Goal: Task Accomplishment & Management: Use online tool/utility

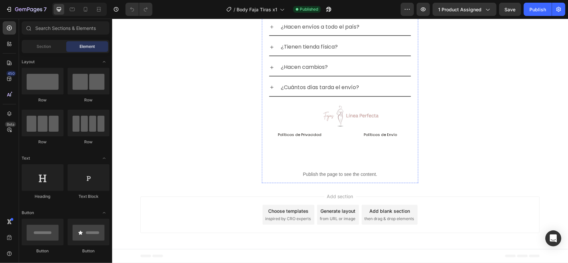
scroll to position [2075, 0]
click at [11, 44] on icon at bounding box center [9, 44] width 7 height 7
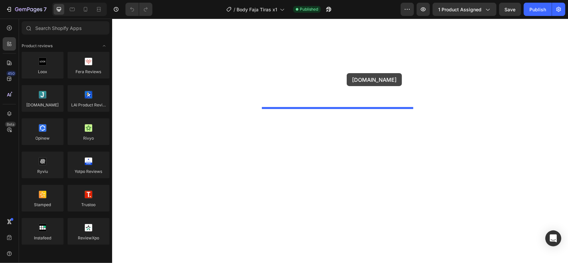
scroll to position [1854, 0]
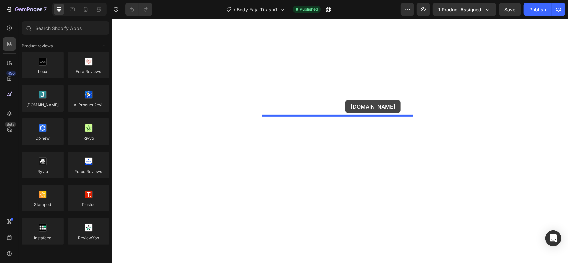
drag, startPoint x: 159, startPoint y: 115, endPoint x: 345, endPoint y: 100, distance: 186.7
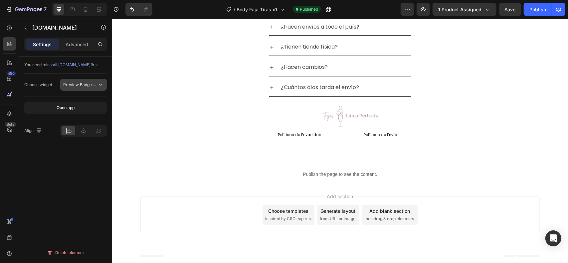
click at [81, 84] on span "Preview Badge (Stars)" at bounding box center [84, 84] width 42 height 5
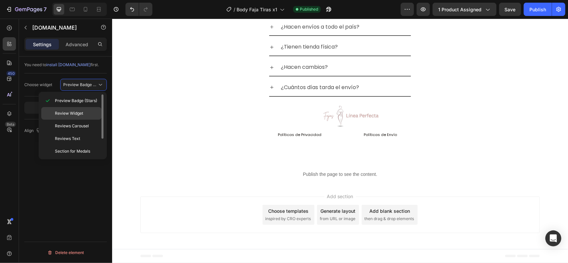
click at [79, 115] on span "Review Widget" at bounding box center [69, 114] width 28 height 6
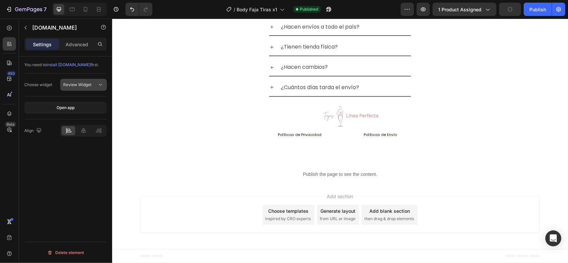
click at [97, 85] on div "Review Widget" at bounding box center [80, 85] width 34 height 6
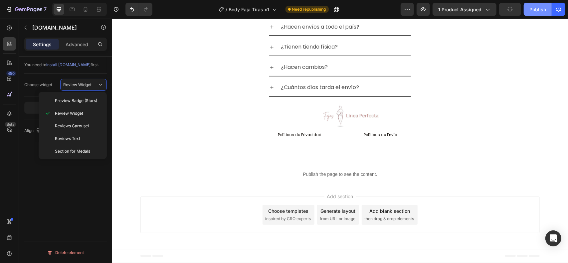
click at [536, 9] on div "Publish" at bounding box center [538, 9] width 17 height 7
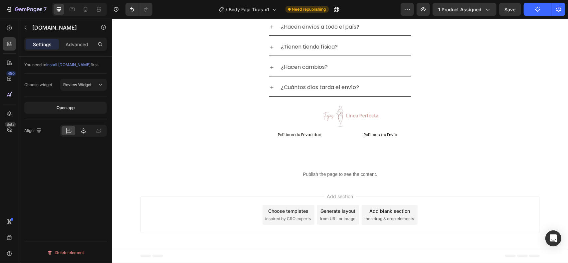
click at [85, 131] on icon at bounding box center [83, 131] width 7 height 7
click at [539, 6] on button "Publish" at bounding box center [538, 9] width 28 height 13
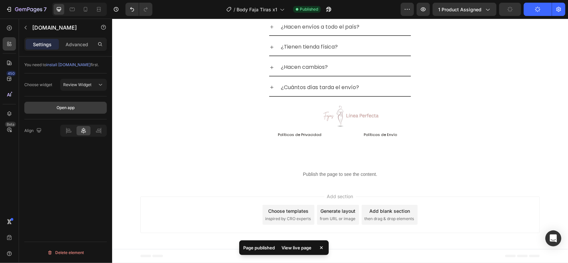
click at [86, 108] on button "Open app" at bounding box center [65, 108] width 83 height 12
click at [90, 5] on div at bounding box center [85, 9] width 11 height 11
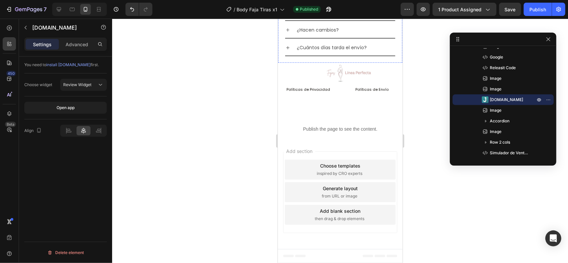
scroll to position [1563, 0]
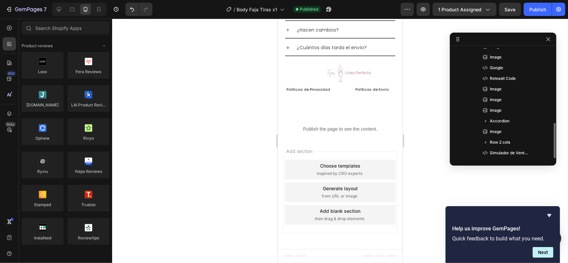
scroll to position [231, 0]
click at [60, 8] on icon at bounding box center [59, 9] width 7 height 7
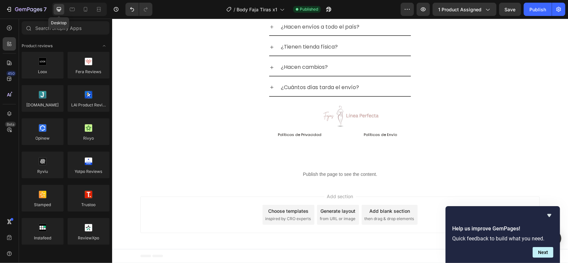
scroll to position [2075, 0]
drag, startPoint x: 526, startPoint y: 8, endPoint x: 519, endPoint y: 13, distance: 9.1
click at [527, 8] on button "Publish" at bounding box center [538, 9] width 28 height 13
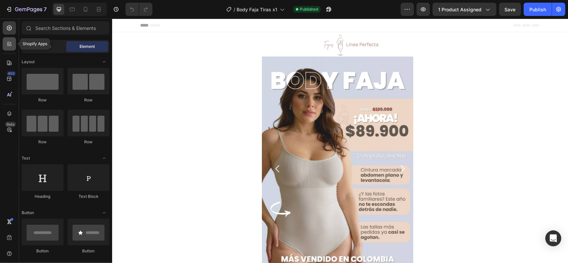
click at [15, 44] on div at bounding box center [9, 43] width 13 height 13
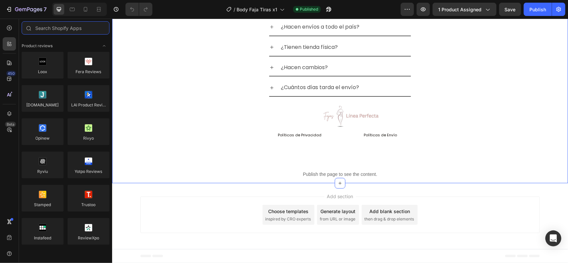
scroll to position [1923, 0]
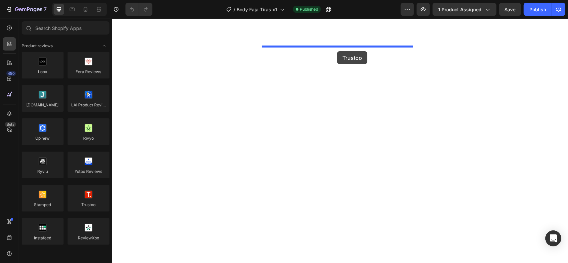
drag, startPoint x: 199, startPoint y: 214, endPoint x: 337, endPoint y: 51, distance: 213.3
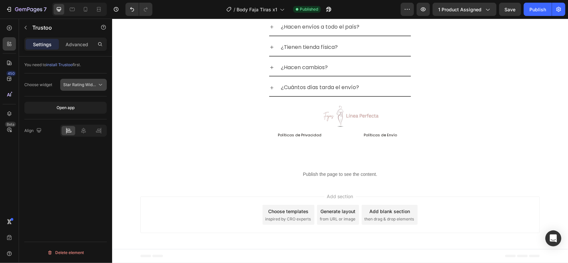
click at [93, 88] on button "Star Rating Widget" at bounding box center [83, 85] width 47 height 12
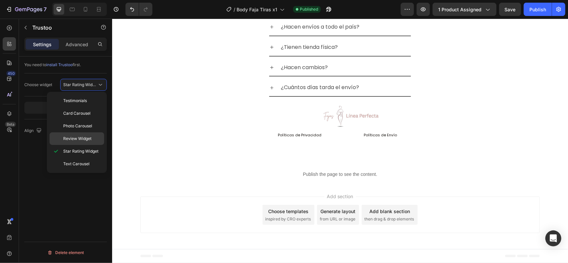
click at [89, 137] on span "Review Widget" at bounding box center [77, 139] width 28 height 6
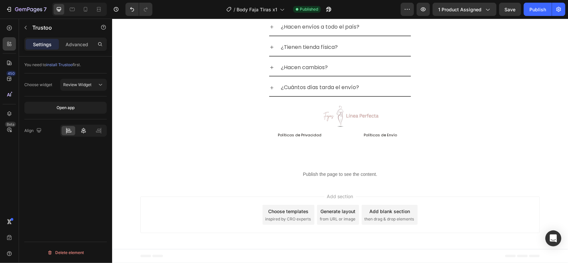
click at [81, 129] on icon at bounding box center [83, 131] width 7 height 7
click at [86, 8] on icon at bounding box center [85, 9] width 7 height 7
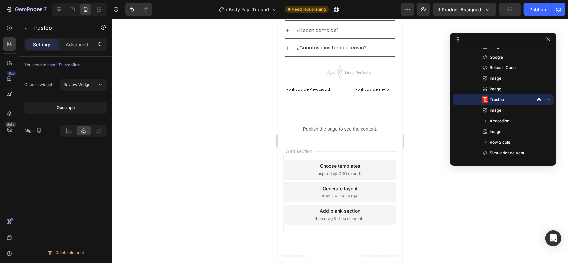
scroll to position [1563, 0]
click at [532, 7] on div "Publish" at bounding box center [538, 9] width 17 height 7
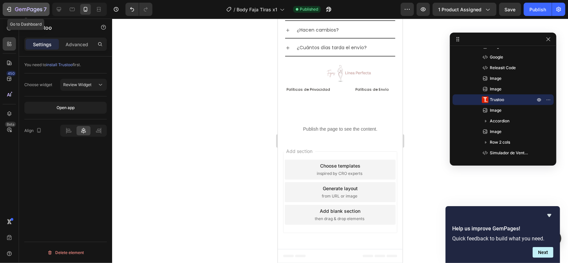
click at [31, 9] on icon "button" at bounding box center [28, 10] width 27 height 6
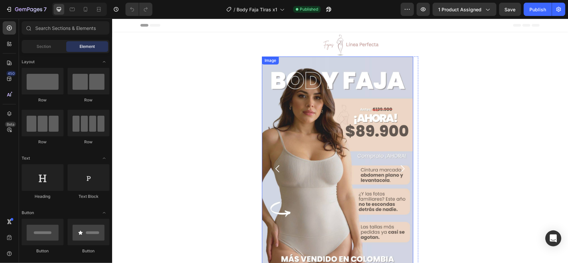
click at [337, 114] on img at bounding box center [337, 168] width 151 height 224
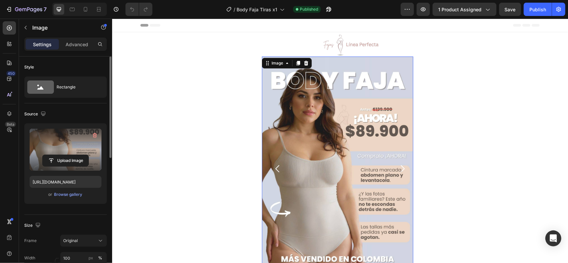
click at [70, 152] on label at bounding box center [66, 150] width 72 height 42
click at [70, 155] on input "file" at bounding box center [66, 160] width 46 height 11
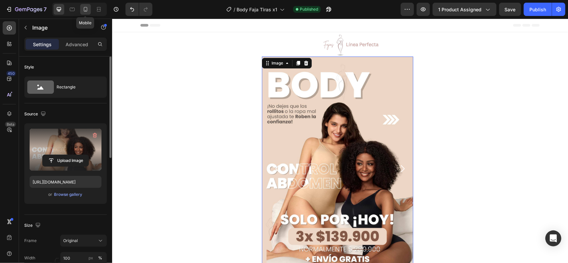
click at [87, 10] on icon at bounding box center [85, 9] width 7 height 7
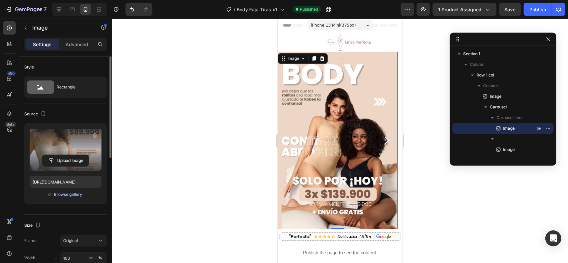
scroll to position [9, 0]
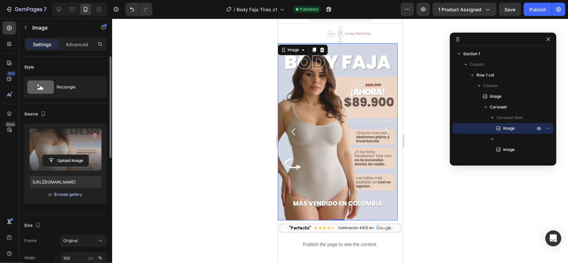
click at [70, 195] on div "Browse gallery" at bounding box center [68, 195] width 28 height 6
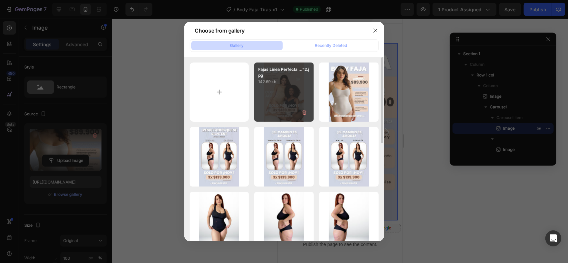
click at [285, 103] on div "Fajas Linea Perfecta ...°2.jpg 142.69 kb" at bounding box center [284, 93] width 60 height 60
type input "[URL][DOMAIN_NAME]"
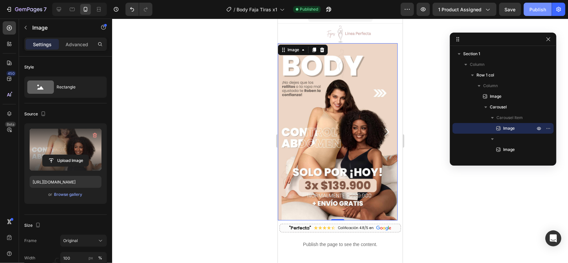
click at [542, 9] on div "Publish" at bounding box center [538, 9] width 17 height 7
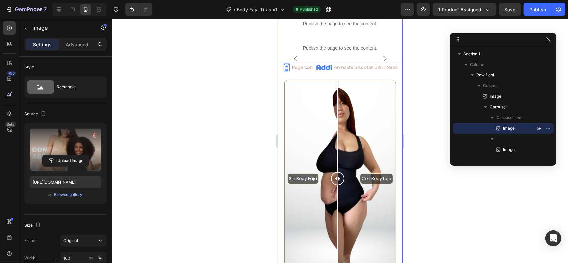
scroll to position [230, 0]
click at [309, 79] on div "Image Comparison" at bounding box center [305, 76] width 38 height 6
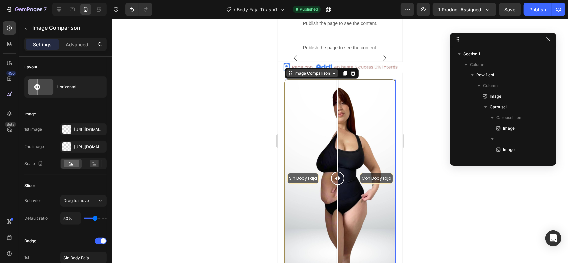
scroll to position [179, 0]
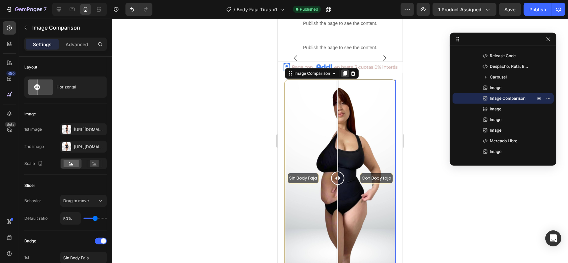
click at [345, 76] on icon at bounding box center [345, 73] width 4 height 5
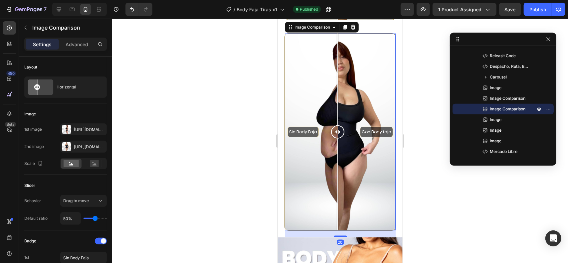
scroll to position [489, 0]
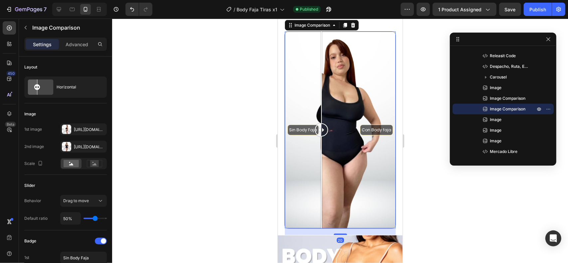
click at [321, 89] on div "Sin Body Faja Con Body faja" at bounding box center [340, 129] width 111 height 197
click at [301, 97] on div "Sin Body Faja Con Body faja" at bounding box center [340, 129] width 111 height 197
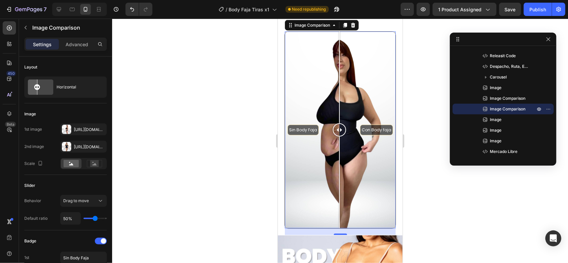
drag, startPoint x: 300, startPoint y: 133, endPoint x: 340, endPoint y: 133, distance: 39.3
click at [340, 133] on div at bounding box center [339, 129] width 13 height 13
click at [79, 125] on div "[URL][DOMAIN_NAME]" at bounding box center [83, 130] width 47 height 12
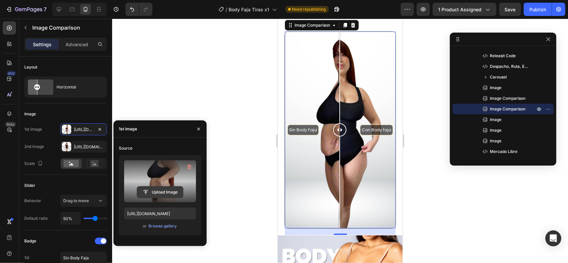
click at [172, 195] on input "file" at bounding box center [160, 192] width 46 height 11
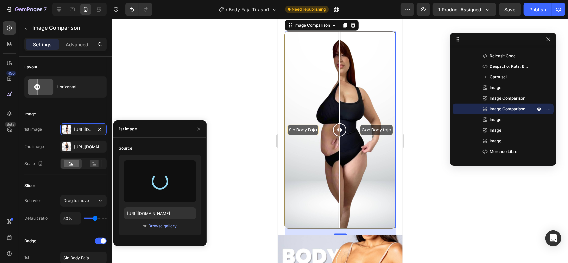
type input "[URL][DOMAIN_NAME]"
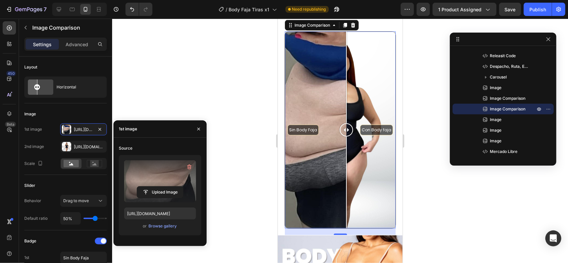
drag, startPoint x: 333, startPoint y: 134, endPoint x: 346, endPoint y: 141, distance: 15.2
click at [346, 136] on div at bounding box center [346, 129] width 13 height 13
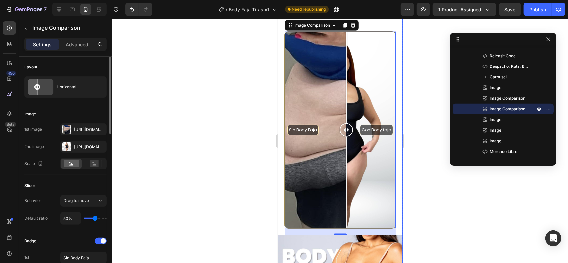
type input "44%"
type input "44"
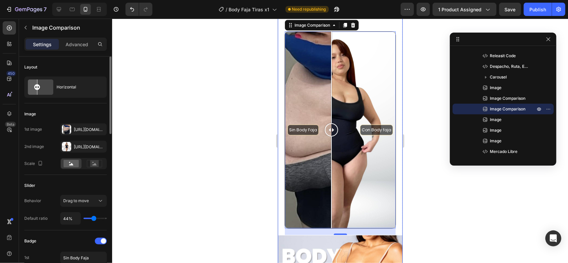
type input "42%"
type input "42"
type input "40%"
type input "40"
type input "38%"
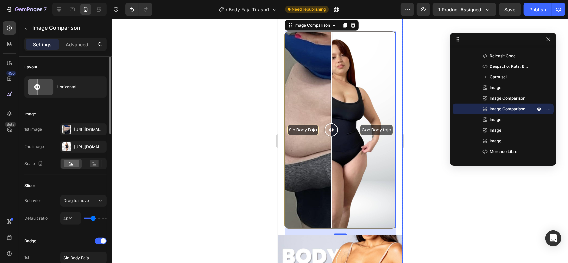
type input "38"
type input "36%"
type input "36"
type input "33%"
type input "33"
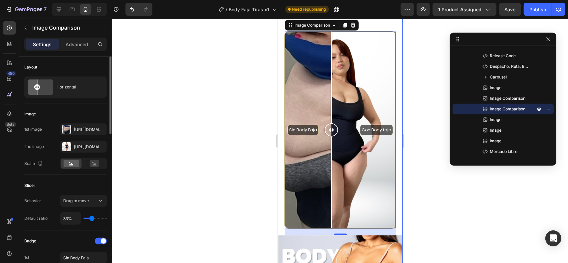
type input "31%"
type input "31"
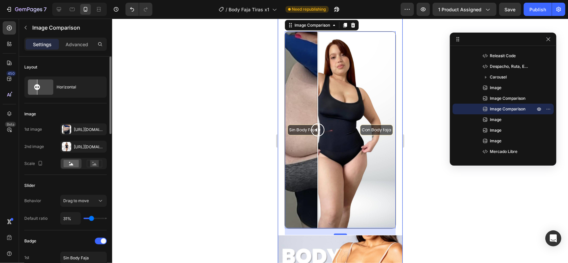
type input "35%"
type input "35"
type input "37%"
type input "37"
type input "38%"
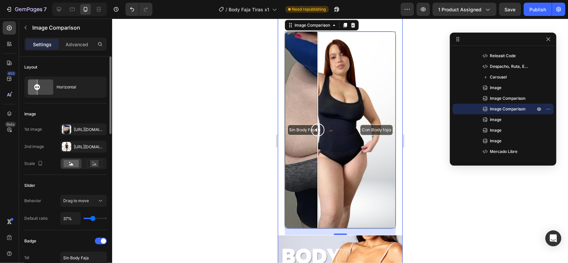
type input "38"
type input "41%"
type input "41"
type input "43%"
type input "43"
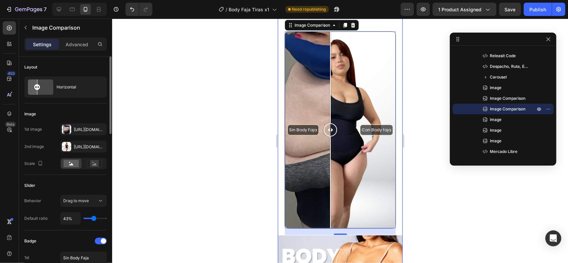
type input "44%"
type input "44"
type input "47%"
type input "47"
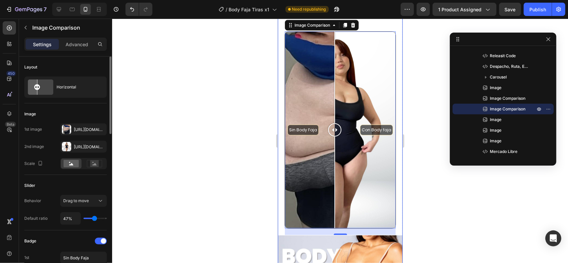
type input "49%"
type input "49"
type input "51%"
type input "51"
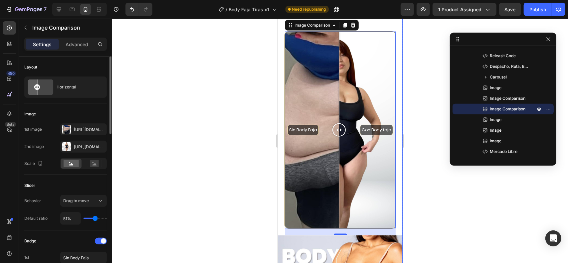
type input "53%"
type input "53"
type input "55%"
type input "55"
type input "58%"
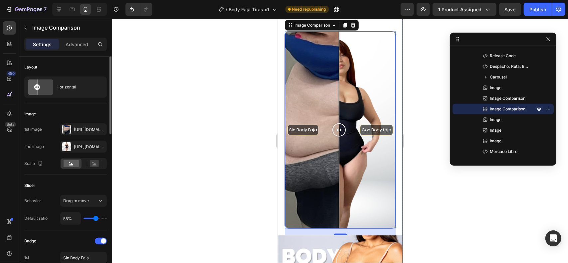
type input "58"
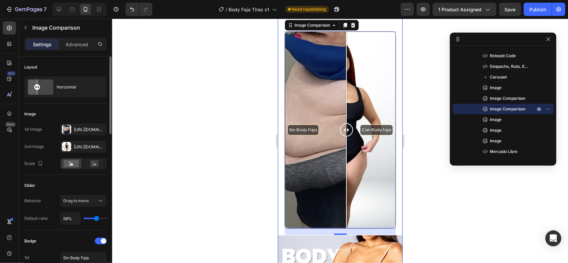
type input "57%"
type input "57"
type input "54%"
type input "54"
type input "52%"
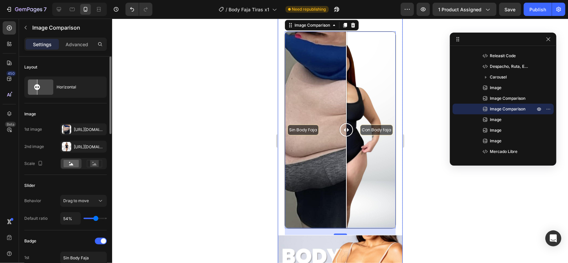
type input "52"
type input "51%"
type input "51"
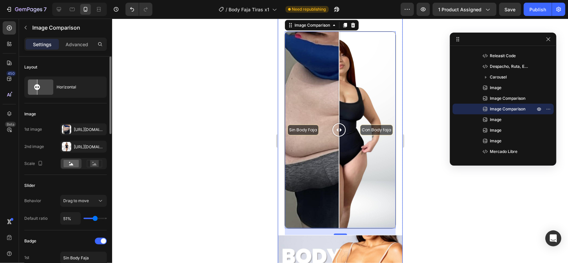
type input "48%"
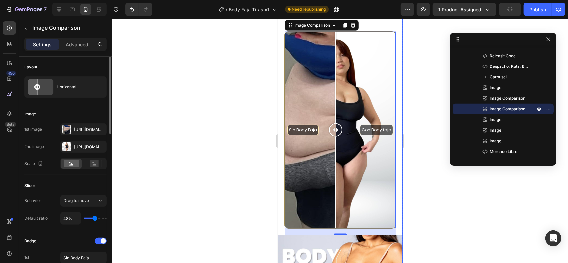
type input "48"
click at [95, 218] on input "range" at bounding box center [95, 218] width 23 height 1
click at [69, 217] on input "48%" at bounding box center [71, 219] width 20 height 12
type input "5%"
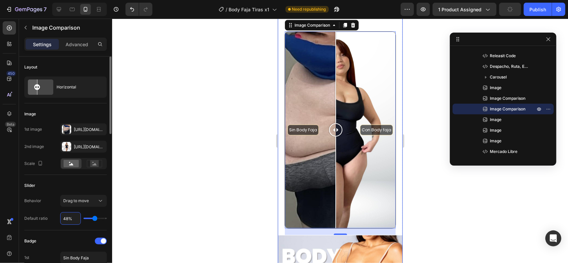
type input "5"
type input "50%"
type input "50"
type input "50%"
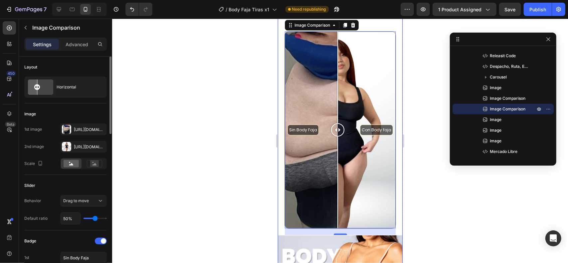
click at [53, 202] on div "Behavior Drag to move" at bounding box center [65, 201] width 83 height 12
click at [81, 141] on div "[URL][DOMAIN_NAME]" at bounding box center [83, 147] width 47 height 12
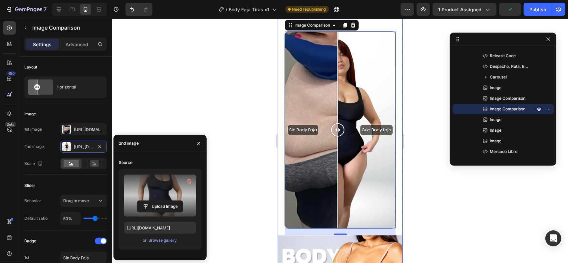
click at [158, 191] on label at bounding box center [160, 196] width 72 height 42
click at [0, 0] on input "file" at bounding box center [0, 0] width 0 height 0
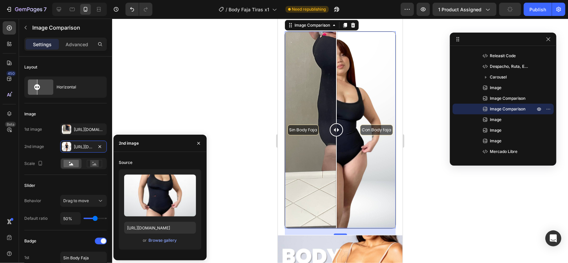
drag, startPoint x: 341, startPoint y: 134, endPoint x: 336, endPoint y: 142, distance: 8.8
click at [336, 136] on div at bounding box center [336, 129] width 13 height 13
click at [162, 243] on div "Browse gallery" at bounding box center [163, 241] width 28 height 6
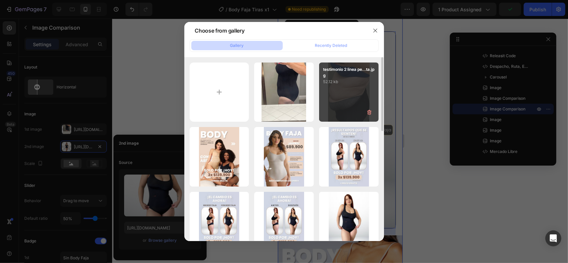
click at [346, 108] on div "testimonio 2 linea pe...ta.jpg 52.12 kb" at bounding box center [349, 93] width 60 height 60
type input "[URL][DOMAIN_NAME]"
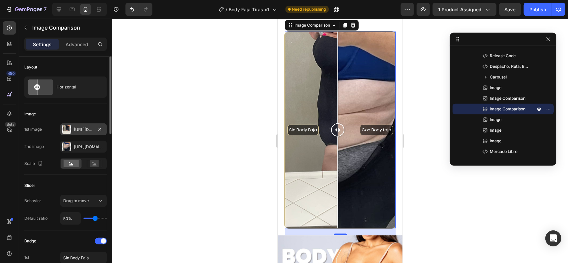
click at [82, 128] on div "[URL][DOMAIN_NAME]" at bounding box center [83, 130] width 19 height 6
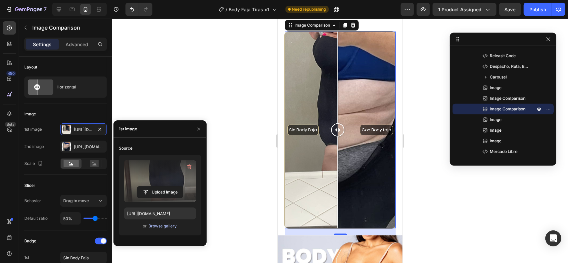
click at [169, 230] on div "or Browse gallery" at bounding box center [160, 226] width 72 height 8
click at [170, 227] on div "Browse gallery" at bounding box center [163, 226] width 28 height 6
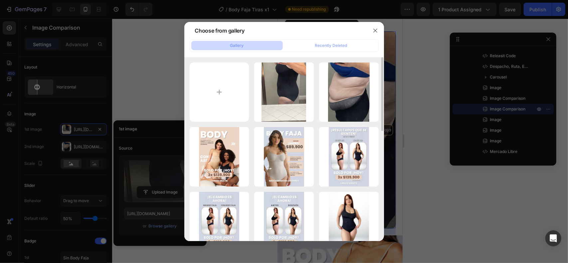
click at [0, 0] on div "testimonio 2 linea pe...ta.jpg 52.12 kb" at bounding box center [0, 0] width 0 height 0
type input "[URL][DOMAIN_NAME]"
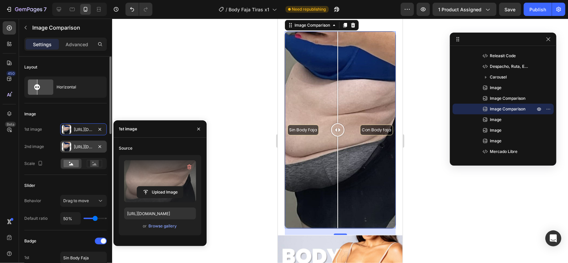
click at [82, 144] on div "[URL][DOMAIN_NAME]" at bounding box center [83, 147] width 19 height 6
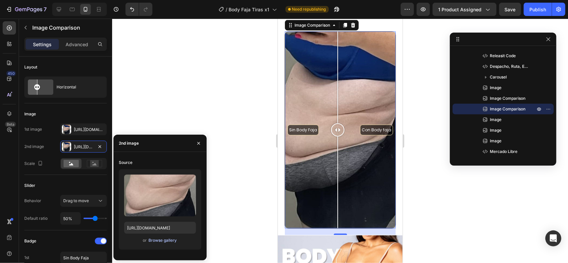
click at [162, 241] on div "Browse gallery" at bounding box center [163, 241] width 28 height 6
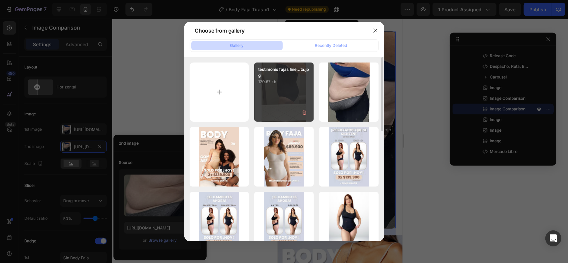
click at [289, 107] on div "testimonio fajas line...ta.jpg 120.67 kb" at bounding box center [284, 93] width 60 height 60
type input "[URL][DOMAIN_NAME]"
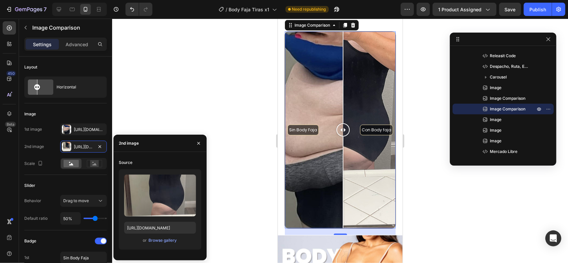
drag, startPoint x: 312, startPoint y: 142, endPoint x: 695, endPoint y: 142, distance: 383.2
click at [343, 157] on div at bounding box center [342, 129] width 13 height 197
drag, startPoint x: 542, startPoint y: 6, endPoint x: 530, endPoint y: 13, distance: 13.7
click at [542, 6] on div "Publish" at bounding box center [538, 9] width 17 height 7
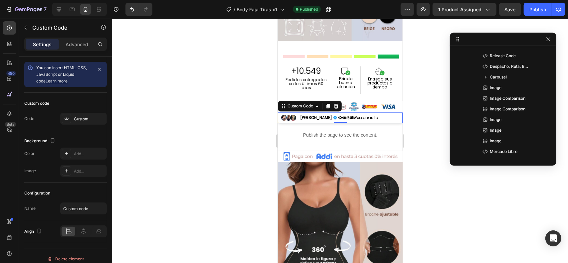
scroll to position [254, 0]
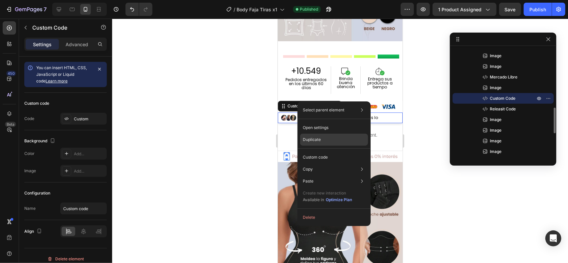
click at [320, 138] on p "Duplicate" at bounding box center [312, 140] width 18 height 6
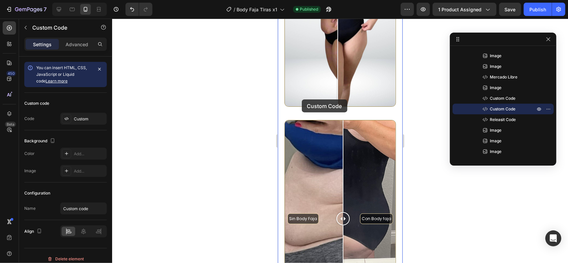
scroll to position [400, 0]
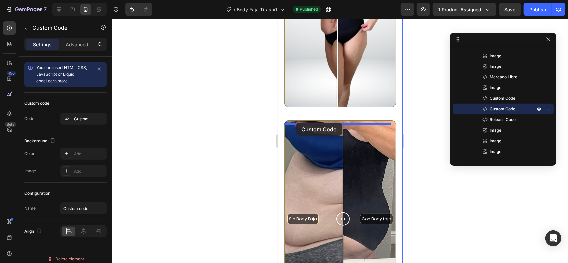
drag, startPoint x: 293, startPoint y: 104, endPoint x: 296, endPoint y: 123, distance: 19.2
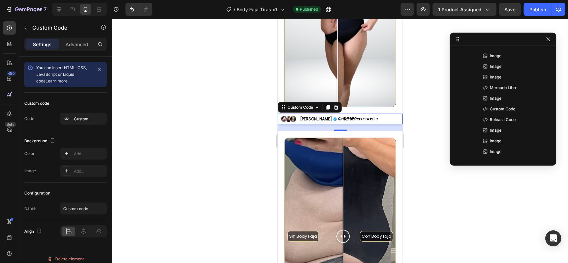
drag, startPoint x: 342, startPoint y: 141, endPoint x: 344, endPoint y: 135, distance: 6.9
click at [344, 131] on div "0" at bounding box center [340, 127] width 125 height 7
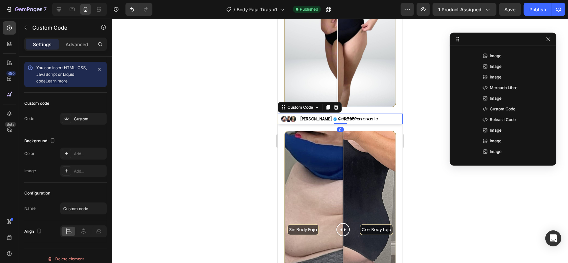
drag, startPoint x: 338, startPoint y: 141, endPoint x: 341, endPoint y: 130, distance: 11.9
click at [341, 124] on div "[PERSON_NAME] y +5.795 Personas lo Compraron Custom Code 0" at bounding box center [340, 119] width 125 height 11
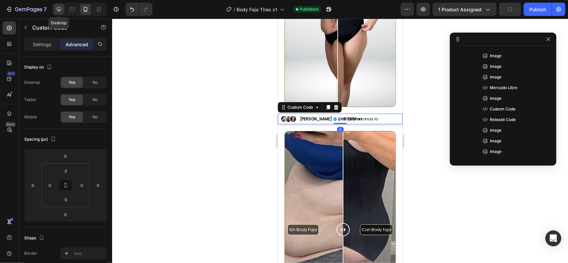
click at [58, 10] on icon at bounding box center [59, 9] width 4 height 4
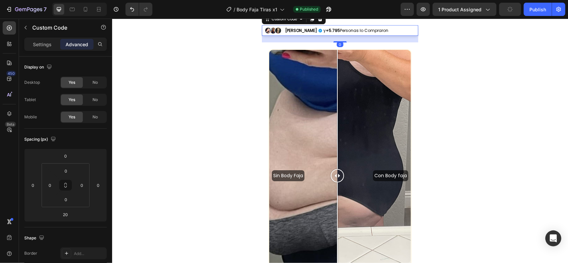
scroll to position [603, 0]
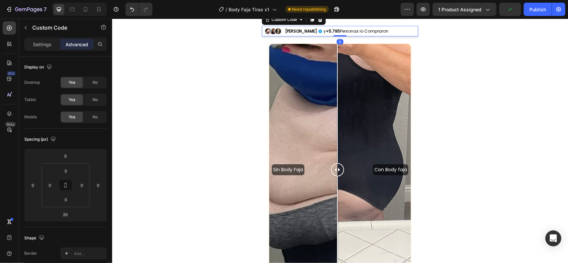
drag, startPoint x: 337, startPoint y: 58, endPoint x: 347, endPoint y: 49, distance: 13.4
click at [342, 36] on div "[PERSON_NAME] y +5.795 Personas lo Compraron Custom Code 0" at bounding box center [340, 31] width 156 height 11
type input "0"
click at [358, 71] on div "Sin Body Faja Con Body faja" at bounding box center [340, 170] width 142 height 252
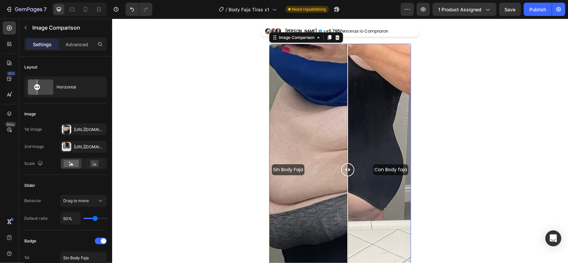
drag, startPoint x: 360, startPoint y: 182, endPoint x: 339, endPoint y: 181, distance: 20.7
click at [341, 176] on div at bounding box center [347, 169] width 13 height 13
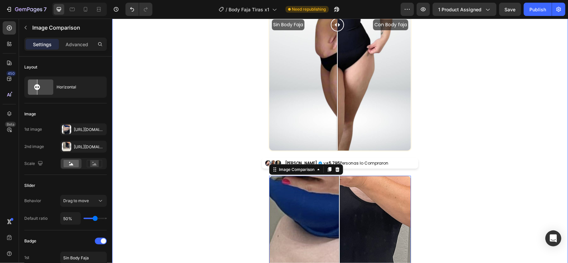
scroll to position [471, 0]
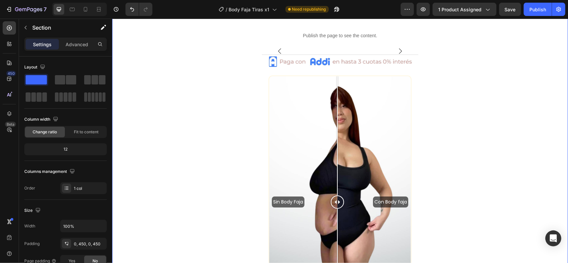
scroll to position [293, 0]
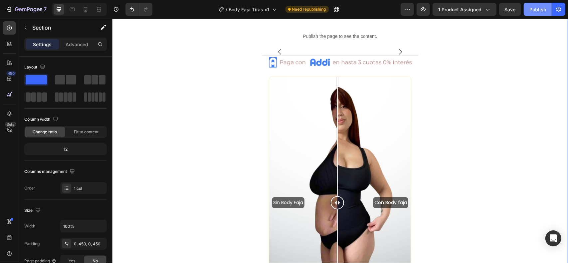
click at [532, 5] on button "Publish" at bounding box center [538, 9] width 28 height 13
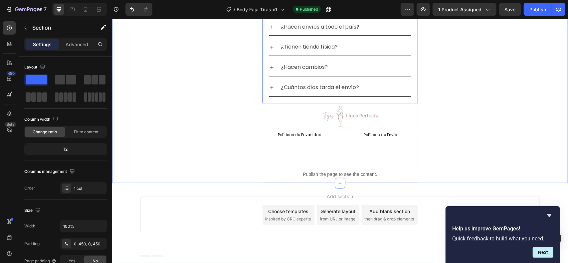
scroll to position [2203, 0]
click at [357, 95] on div "¿Que [PERSON_NAME] comprar? Revisa nuestra guía [PERSON_NAME] en la parte super…" at bounding box center [340, 14] width 156 height 178
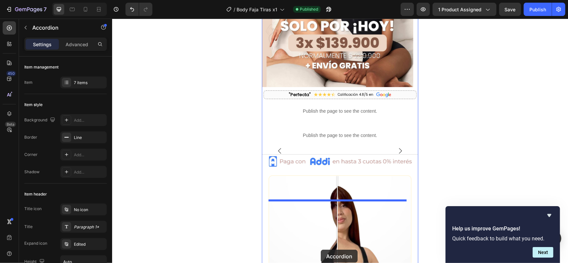
scroll to position [197, 0]
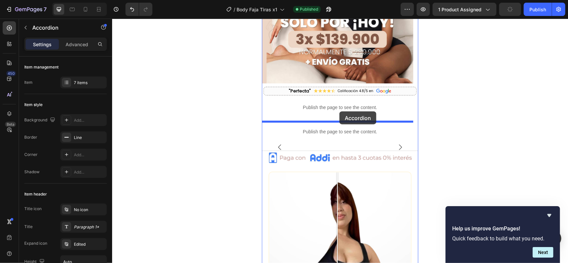
drag, startPoint x: 276, startPoint y: 77, endPoint x: 339, endPoint y: 111, distance: 71.8
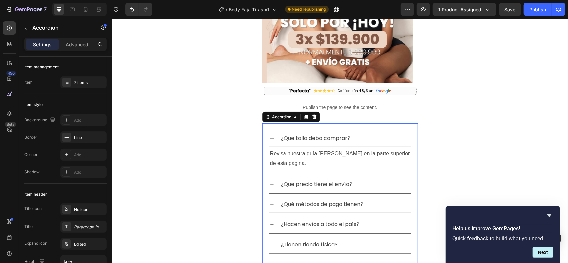
click at [363, 182] on div "¿Que precio tiene el envío?" at bounding box center [345, 184] width 131 height 12
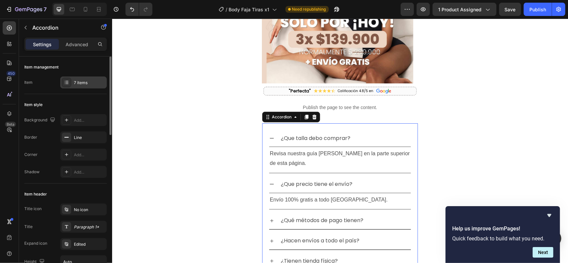
click at [69, 80] on div at bounding box center [66, 82] width 9 height 9
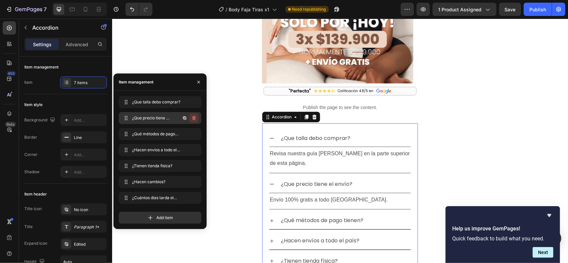
click at [195, 116] on icon "button" at bounding box center [193, 118] width 5 height 5
click at [194, 119] on div "Delete" at bounding box center [189, 118] width 12 height 6
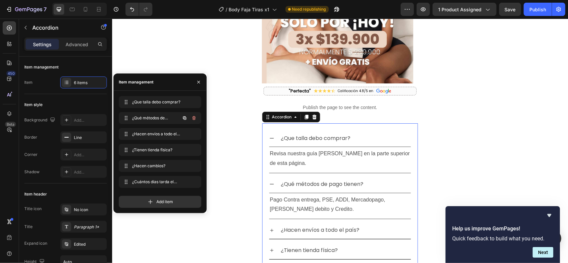
click at [194, 119] on icon "button" at bounding box center [194, 119] width 0 height 2
click at [194, 119] on div "Delete" at bounding box center [189, 118] width 12 height 6
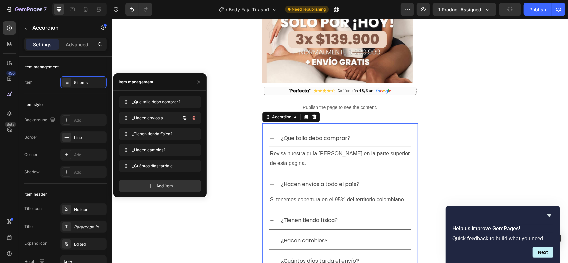
click at [194, 119] on icon "button" at bounding box center [194, 119] width 0 height 2
click at [194, 119] on div "Delete" at bounding box center [189, 118] width 12 height 6
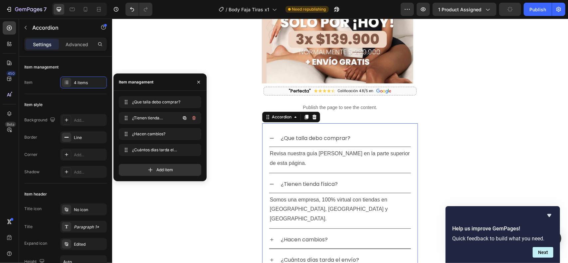
click at [194, 119] on icon "button" at bounding box center [194, 119] width 0 height 2
click at [194, 119] on div "Delete" at bounding box center [189, 118] width 12 height 6
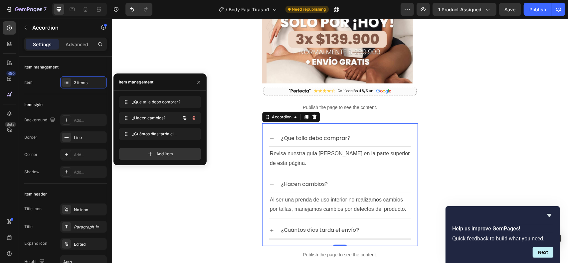
click at [194, 119] on icon "button" at bounding box center [194, 119] width 0 height 2
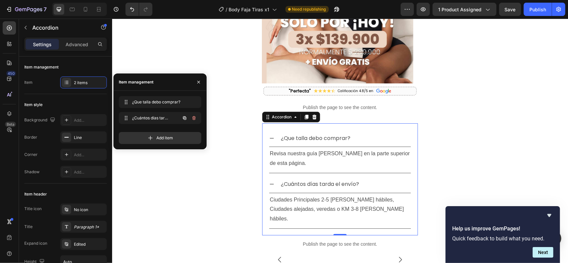
click at [194, 119] on icon "button" at bounding box center [194, 119] width 0 height 2
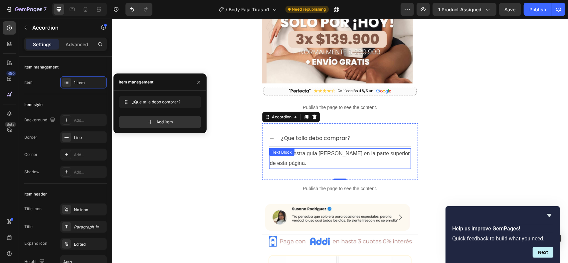
click at [319, 149] on p "Revisa nuestra guía [PERSON_NAME] en la parte superior de esta página." at bounding box center [340, 158] width 140 height 19
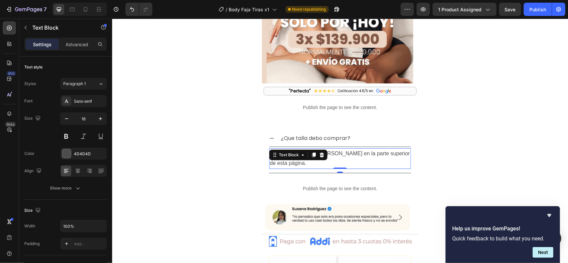
click at [342, 155] on p "Revisa nuestra guía [PERSON_NAME] en la parte superior de esta página." at bounding box center [340, 158] width 140 height 19
click at [362, 156] on p "Revisa nuestra guía [PERSON_NAME] en la parte superior de esta página." at bounding box center [340, 158] width 140 height 19
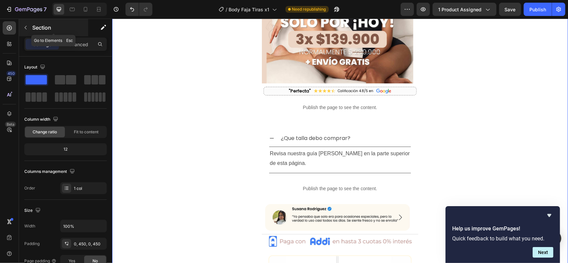
click at [24, 24] on button "button" at bounding box center [25, 27] width 11 height 11
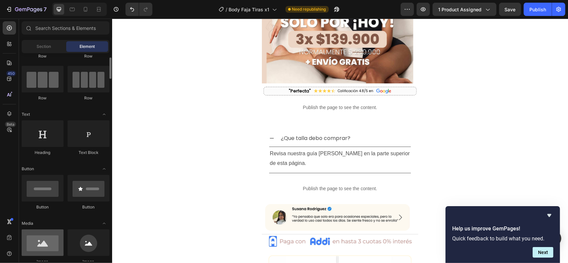
scroll to position [44, 0]
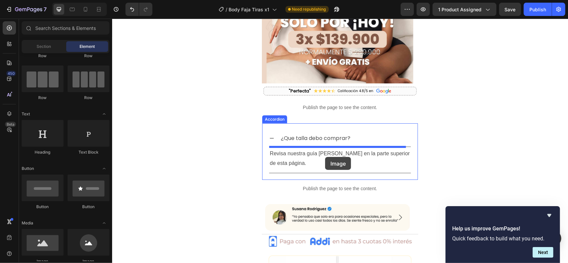
drag, startPoint x: 158, startPoint y: 266, endPoint x: 325, endPoint y: 157, distance: 198.9
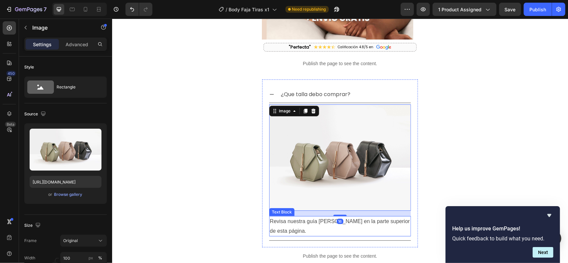
scroll to position [242, 0]
click at [283, 209] on div "Text Block" at bounding box center [281, 212] width 23 height 6
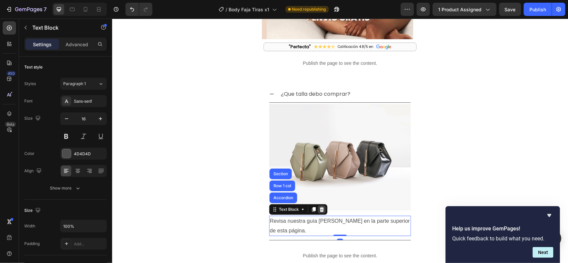
click at [323, 207] on icon at bounding box center [322, 209] width 4 height 5
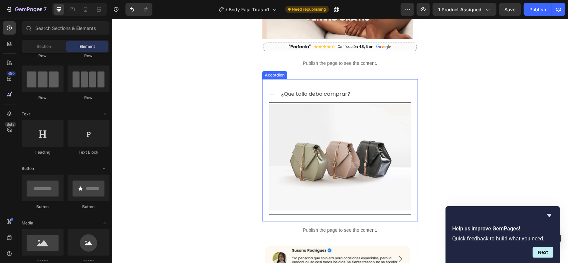
click at [273, 89] on div "¿Que talla debo comprar?" at bounding box center [340, 94] width 142 height 17
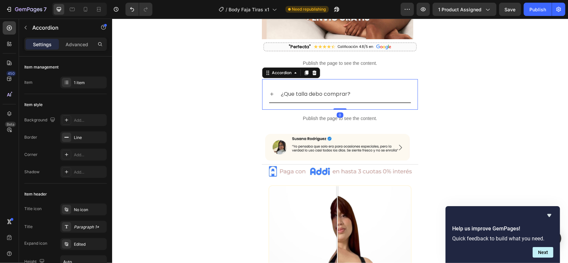
click at [271, 91] on icon at bounding box center [271, 93] width 5 height 5
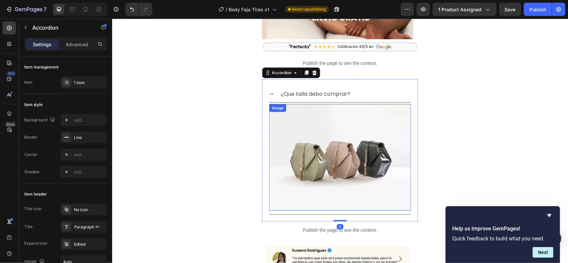
click at [322, 131] on img at bounding box center [340, 157] width 142 height 107
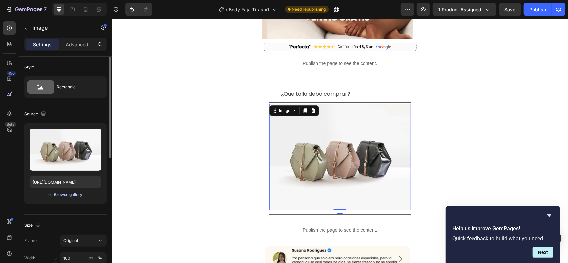
click at [70, 194] on div "Browse gallery" at bounding box center [68, 195] width 28 height 6
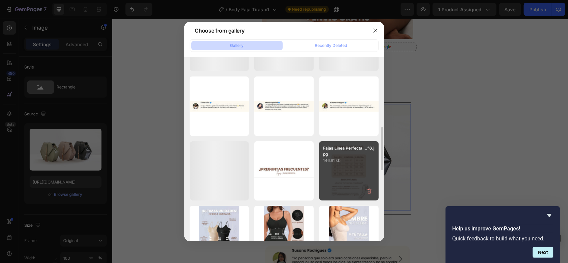
click at [350, 180] on div "Fajas Linea Perfecta ...°6.jpg 146.61 kb" at bounding box center [349, 171] width 60 height 60
type input "[URL][DOMAIN_NAME]"
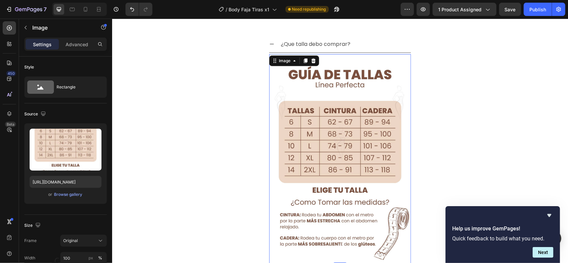
scroll to position [287, 0]
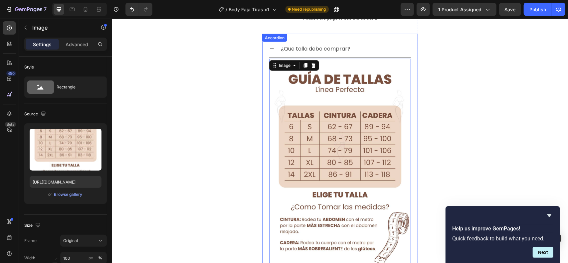
click at [272, 48] on icon at bounding box center [271, 48] width 5 height 5
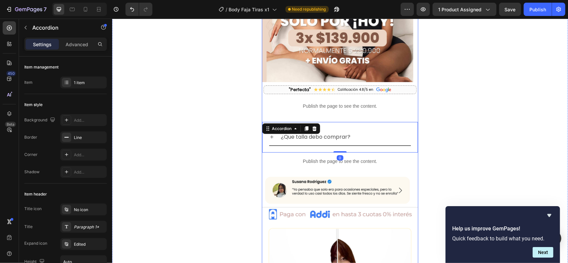
scroll to position [198, 0]
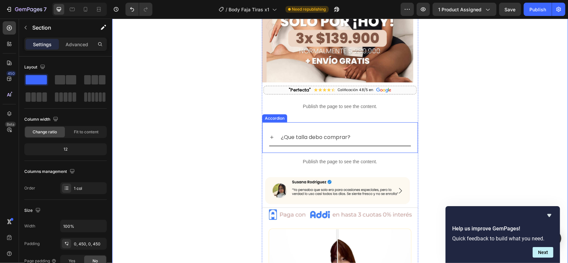
click at [382, 135] on div "¿Que talla debo comprar?" at bounding box center [345, 137] width 131 height 12
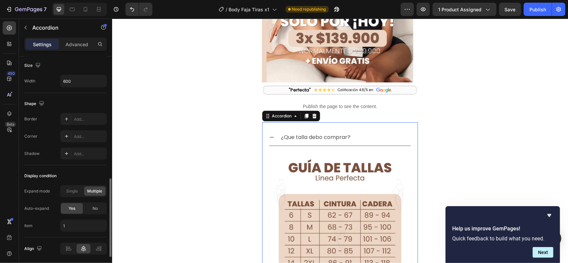
scroll to position [423, 0]
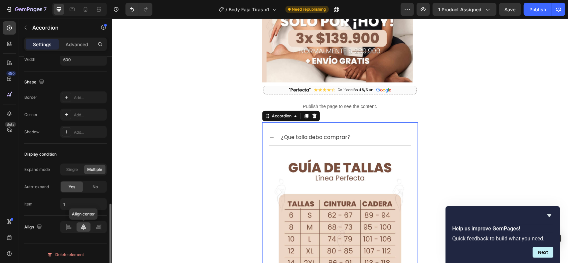
click at [82, 224] on icon at bounding box center [83, 227] width 7 height 7
click at [68, 168] on span "Single" at bounding box center [73, 170] width 12 height 6
click at [271, 136] on icon at bounding box center [271, 136] width 5 height 5
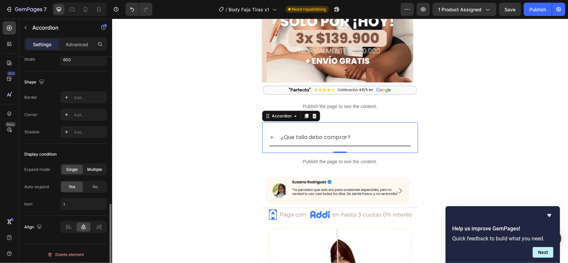
click at [98, 165] on div "Multiple" at bounding box center [94, 169] width 21 height 9
type input "1,2"
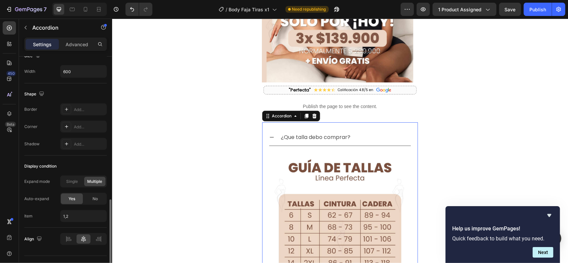
scroll to position [198, 0]
click at [272, 135] on icon at bounding box center [271, 136] width 5 height 5
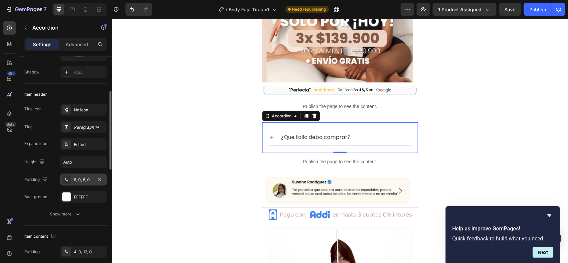
scroll to position [100, 0]
click at [71, 144] on div at bounding box center [66, 144] width 9 height 9
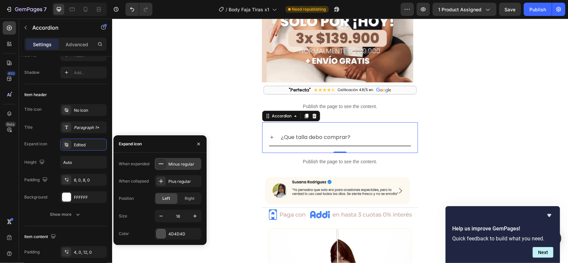
click at [160, 163] on icon at bounding box center [161, 164] width 7 height 7
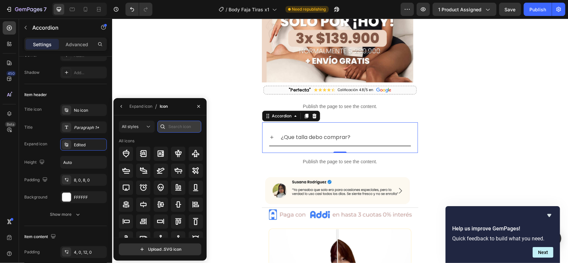
click at [177, 124] on input "text" at bounding box center [179, 127] width 44 height 12
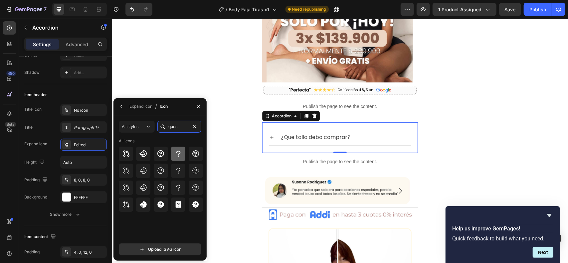
type input "ques"
click at [179, 156] on icon at bounding box center [178, 154] width 8 height 8
click at [273, 135] on icon at bounding box center [271, 136] width 5 height 5
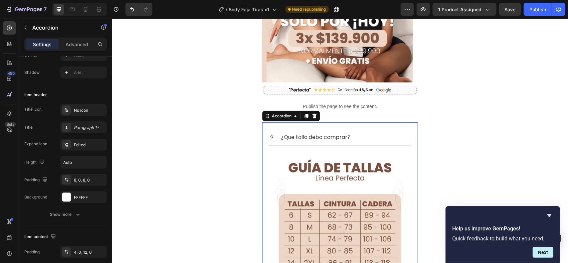
click at [274, 135] on icon at bounding box center [271, 136] width 5 height 5
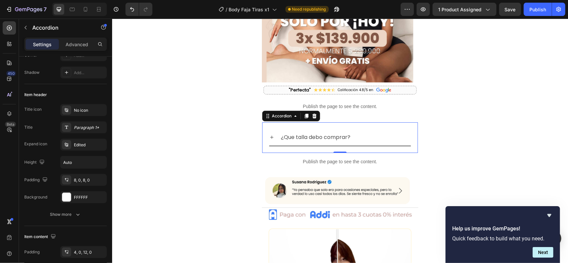
click at [272, 136] on icon at bounding box center [271, 136] width 3 height 3
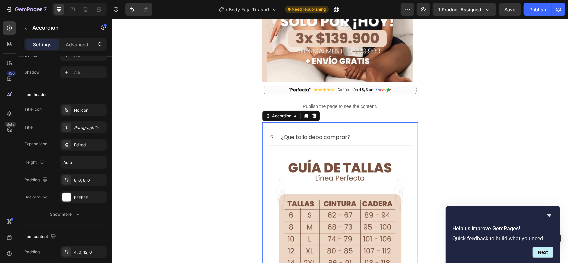
click at [271, 135] on icon at bounding box center [271, 136] width 5 height 5
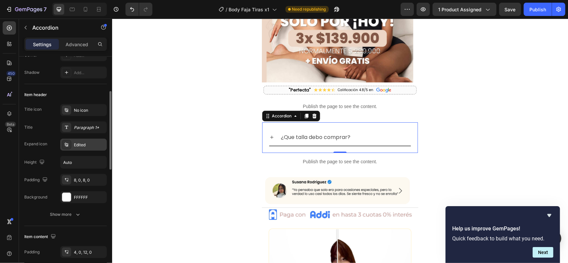
click at [81, 143] on div "Edited" at bounding box center [89, 145] width 31 height 6
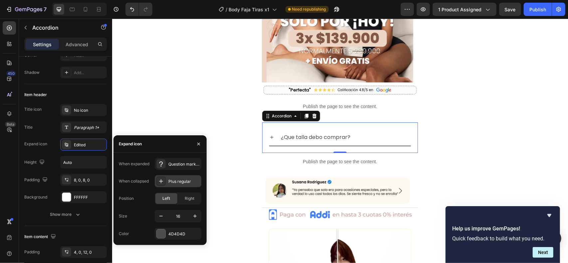
click at [163, 179] on icon at bounding box center [161, 181] width 7 height 7
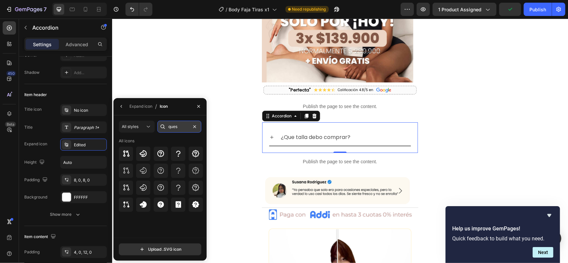
click at [186, 126] on input "ques" at bounding box center [179, 127] width 44 height 12
click at [194, 205] on icon at bounding box center [195, 204] width 7 height 7
click at [182, 210] on div at bounding box center [178, 205] width 14 height 14
click at [195, 186] on icon at bounding box center [195, 187] width 7 height 7
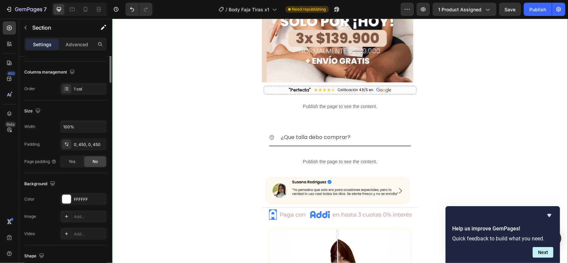
scroll to position [0, 0]
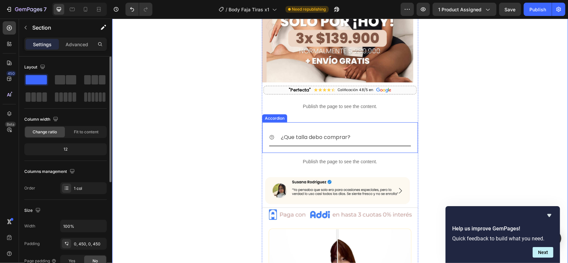
click at [308, 139] on p "¿Que talla debo comprar?" at bounding box center [316, 137] width 70 height 10
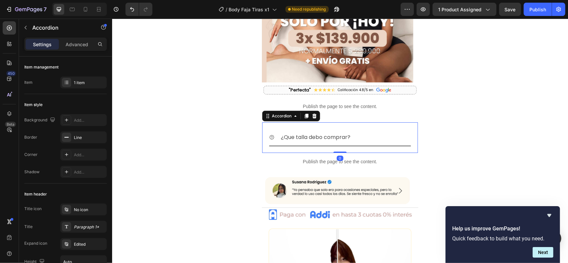
click at [268, 134] on div "¿Que [PERSON_NAME] comprar? Accordion 0" at bounding box center [340, 137] width 156 height 31
click at [273, 134] on icon at bounding box center [271, 136] width 5 height 5
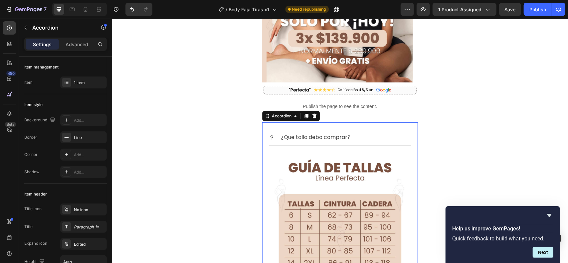
click at [272, 136] on icon at bounding box center [271, 136] width 5 height 5
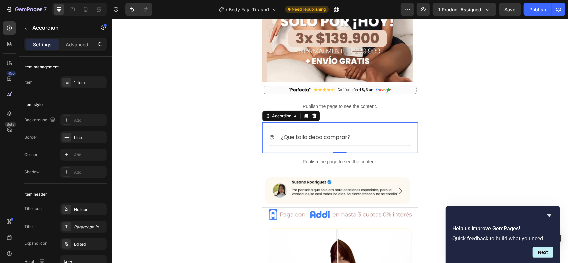
click at [271, 136] on icon at bounding box center [271, 137] width 5 height 5
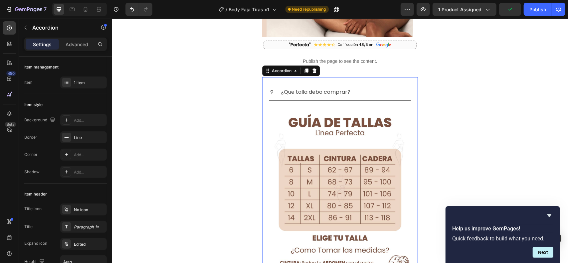
scroll to position [243, 0]
click at [273, 91] on icon at bounding box center [271, 92] width 5 height 5
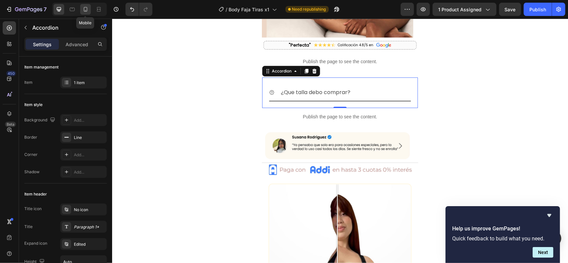
click at [90, 11] on div at bounding box center [85, 9] width 11 height 11
type input "4"
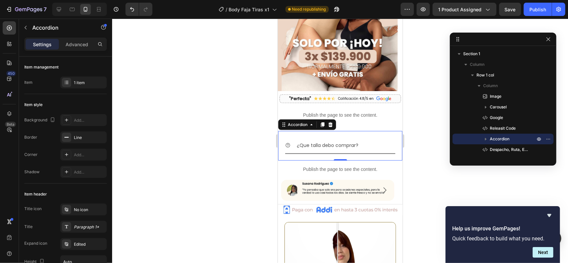
scroll to position [138, 0]
click at [295, 126] on div "Accordion" at bounding box center [297, 125] width 22 height 6
click at [71, 42] on p "Advanced" at bounding box center [77, 44] width 23 height 7
type input "100%"
type input "100"
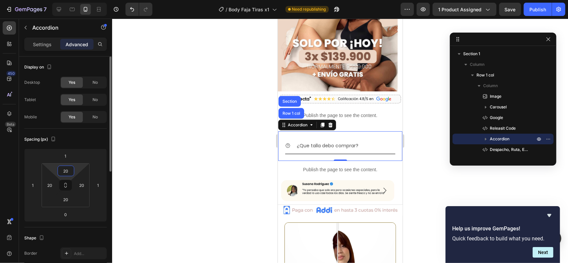
click at [69, 170] on input "20" at bounding box center [65, 171] width 13 height 10
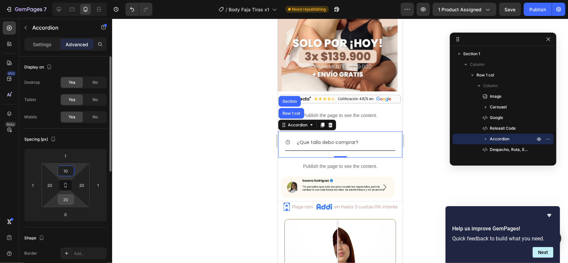
type input "10"
click at [68, 202] on input "20" at bounding box center [65, 200] width 13 height 10
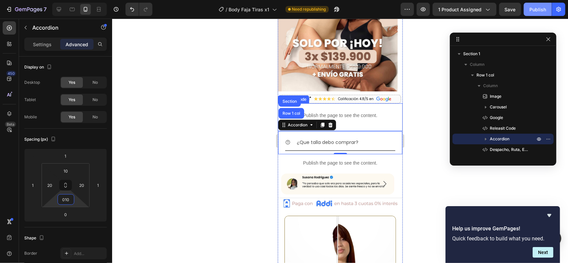
type input "10"
click at [537, 12] on div "Publish" at bounding box center [538, 9] width 17 height 7
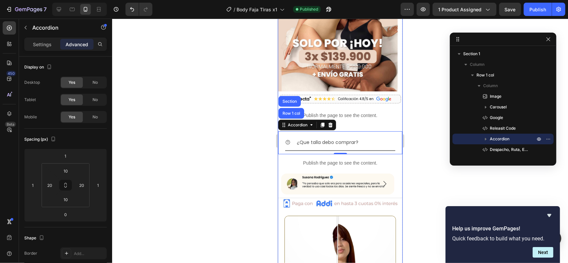
click at [41, 38] on div "Settings Advanced" at bounding box center [65, 44] width 83 height 13
click at [41, 43] on p "Settings" at bounding box center [42, 44] width 19 height 7
type input "4"
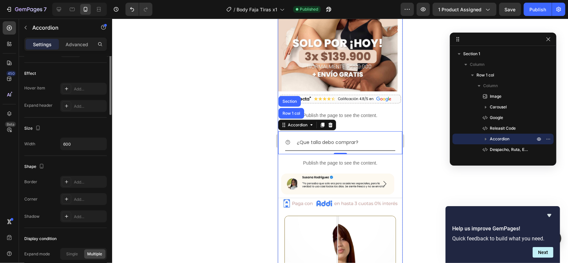
scroll to position [423, 0]
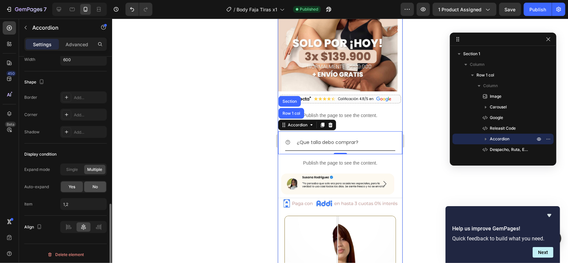
click at [89, 184] on div "No" at bounding box center [95, 187] width 22 height 11
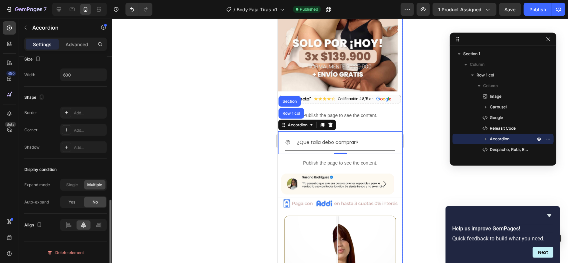
scroll to position [406, 0]
click at [536, 10] on div "Publish" at bounding box center [538, 9] width 17 height 7
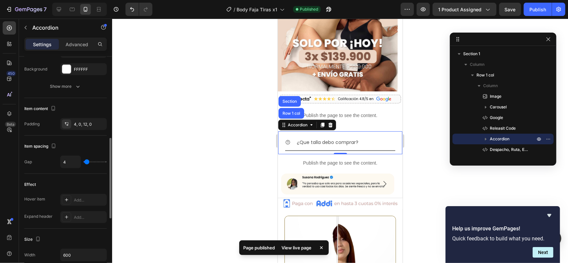
scroll to position [227, 0]
type input "0"
drag, startPoint x: 86, startPoint y: 162, endPoint x: 90, endPoint y: 160, distance: 4.3
type input "0"
click at [84, 162] on input "range" at bounding box center [95, 162] width 23 height 1
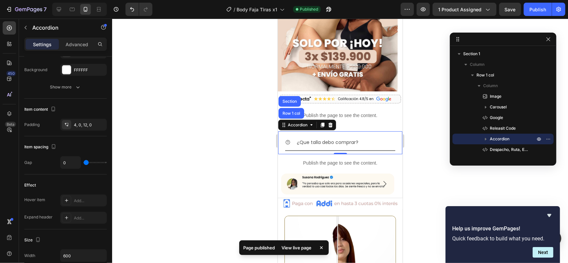
click at [318, 141] on p "¿Que talla debo comprar?" at bounding box center [328, 142] width 62 height 8
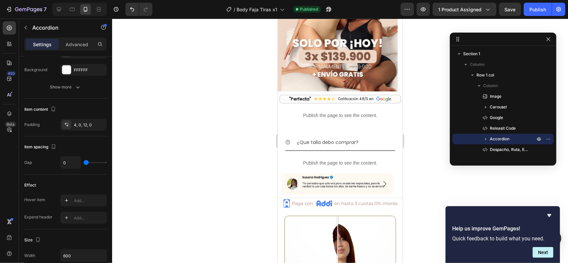
click at [289, 140] on icon at bounding box center [287, 141] width 5 height 5
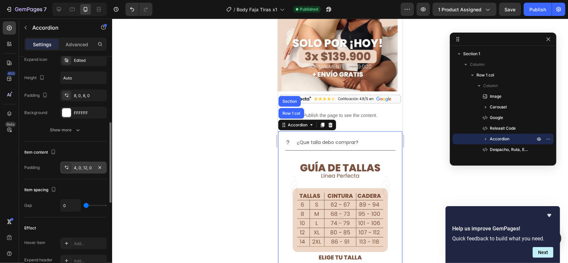
scroll to position [184, 0]
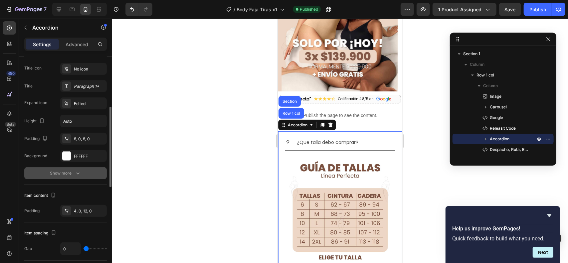
click at [78, 167] on button "Show more" at bounding box center [65, 173] width 83 height 12
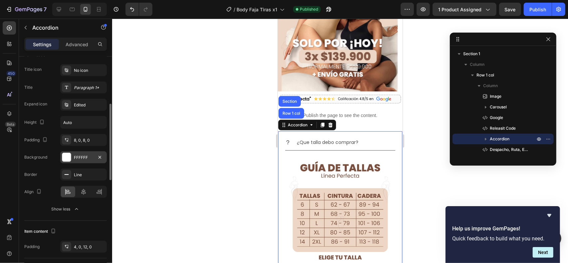
scroll to position [139, 0]
click at [88, 192] on div at bounding box center [84, 192] width 14 height 11
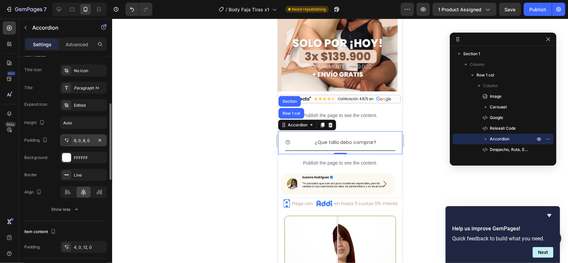
click at [85, 141] on div "8, 0, 8, 0" at bounding box center [83, 141] width 19 height 6
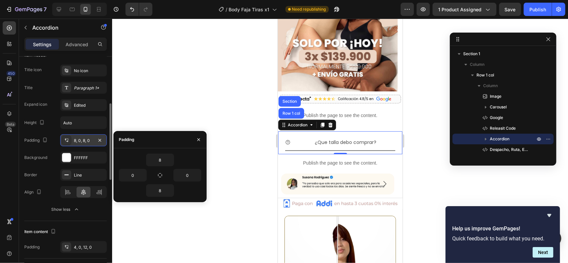
click at [85, 141] on div "8, 0, 8, 0" at bounding box center [83, 141] width 19 height 6
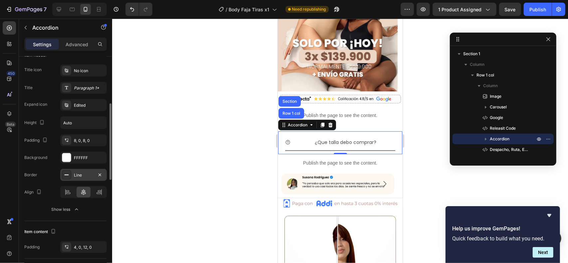
click at [76, 175] on div "Line" at bounding box center [83, 175] width 19 height 6
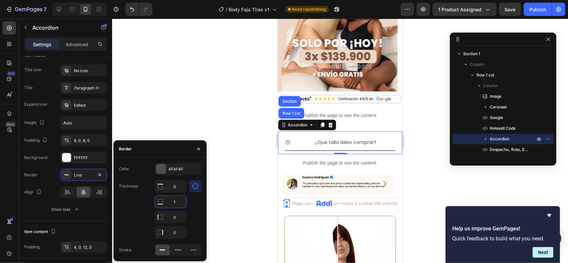
click at [180, 201] on input "1" at bounding box center [170, 202] width 31 height 12
click at [194, 205] on div at bounding box center [195, 209] width 12 height 59
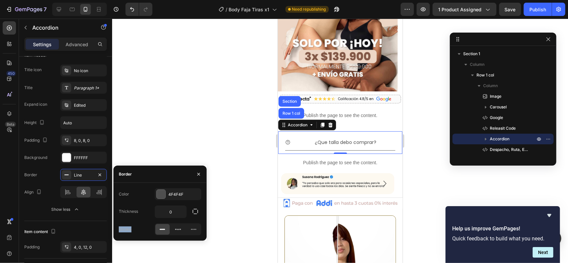
click at [299, 142] on div "¿Que talla debo comprar?" at bounding box center [346, 142] width 100 height 10
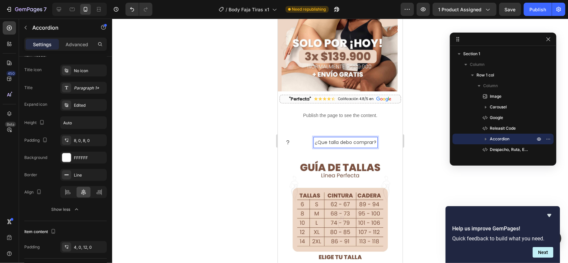
click at [294, 142] on div "¿Que talla debo comprar?" at bounding box center [340, 142] width 110 height 16
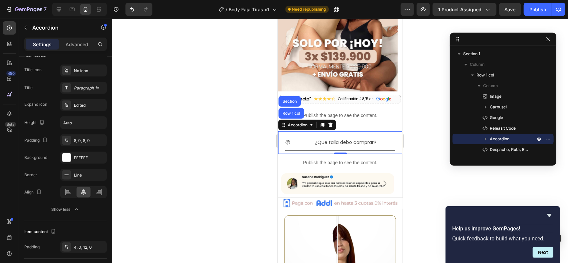
click at [289, 141] on icon at bounding box center [287, 141] width 5 height 5
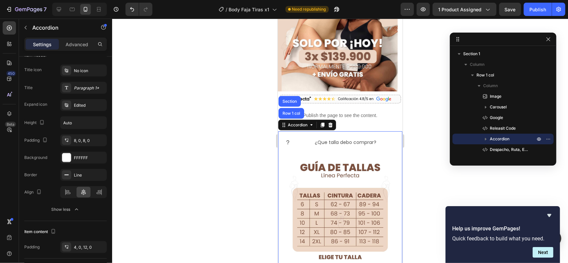
click at [289, 141] on icon at bounding box center [287, 141] width 5 height 5
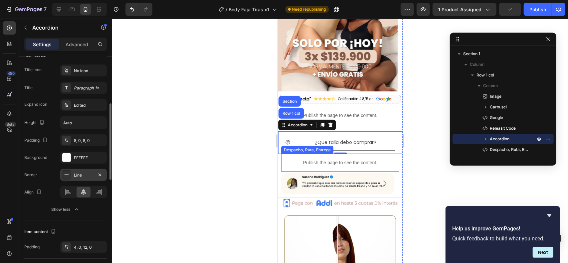
click at [69, 176] on icon at bounding box center [66, 174] width 5 height 5
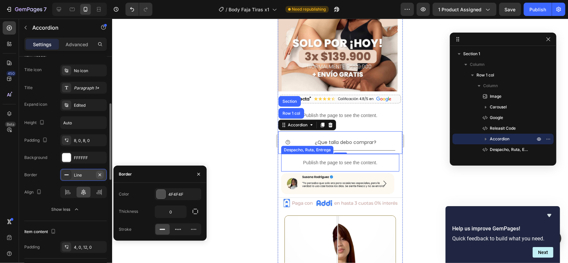
click at [99, 172] on icon "button" at bounding box center [99, 174] width 5 height 5
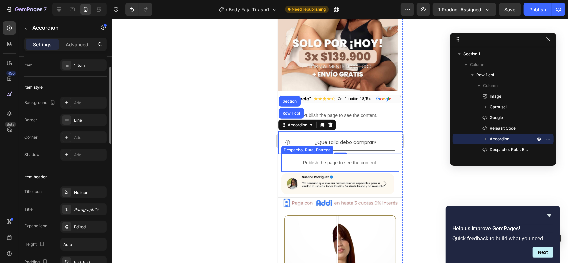
scroll to position [0, 0]
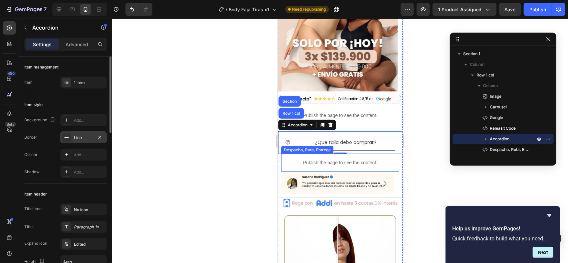
click at [68, 137] on icon at bounding box center [66, 137] width 5 height 5
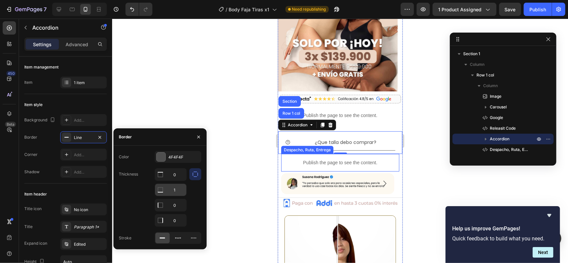
click at [177, 191] on input "1" at bounding box center [170, 190] width 31 height 12
click at [192, 199] on div "Color 4F4F4F Thickness 0 0 0 Stroke" at bounding box center [160, 198] width 93 height 104
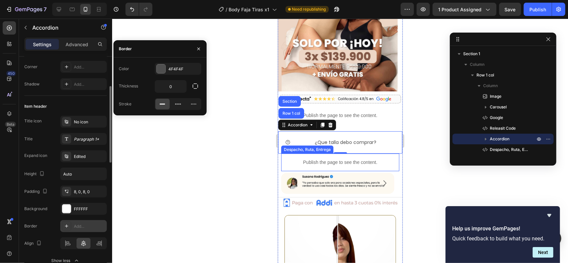
scroll to position [89, 0]
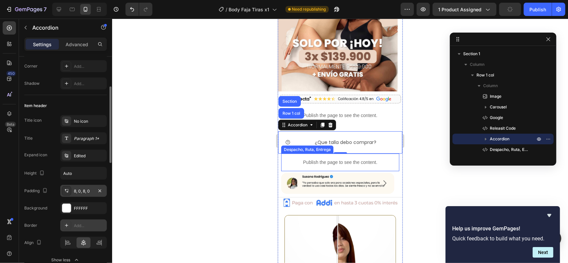
click at [79, 193] on div "8, 0, 8, 0" at bounding box center [83, 191] width 19 height 6
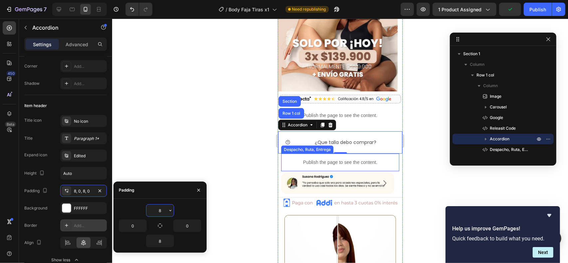
click at [163, 210] on input "8" at bounding box center [159, 211] width 27 height 12
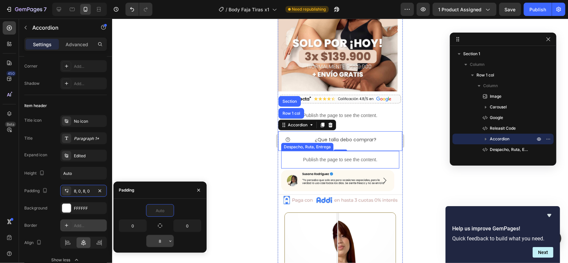
click at [162, 237] on input "8" at bounding box center [159, 241] width 27 height 12
type input "0"
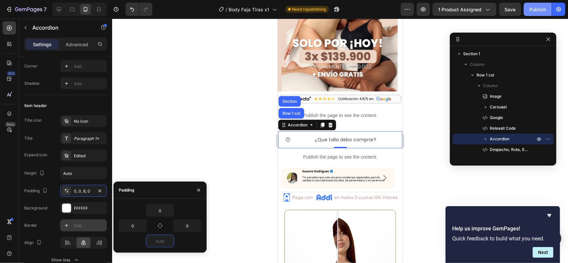
click at [537, 8] on div "Publish" at bounding box center [538, 9] width 17 height 7
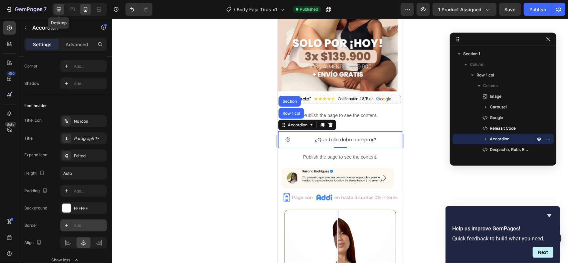
click at [60, 8] on icon at bounding box center [59, 9] width 4 height 4
type input "8"
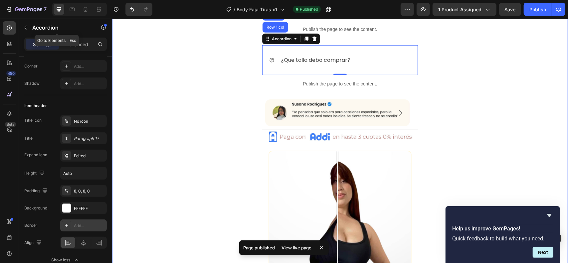
scroll to position [278, 0]
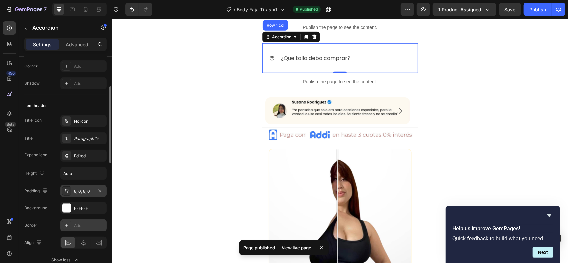
click at [85, 191] on div "8, 0, 8, 0" at bounding box center [83, 191] width 19 height 6
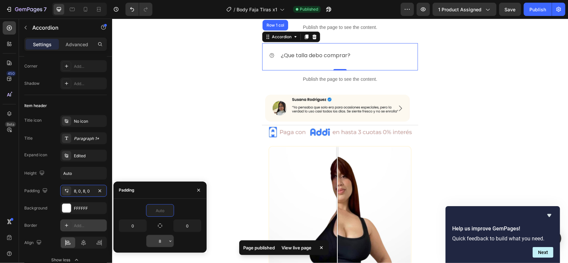
click at [162, 246] on input "8" at bounding box center [159, 241] width 27 height 12
type input "0"
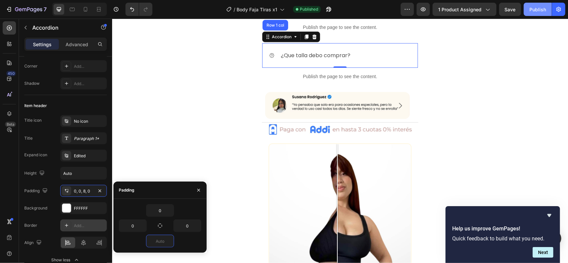
click at [536, 12] on div "Publish" at bounding box center [538, 9] width 17 height 7
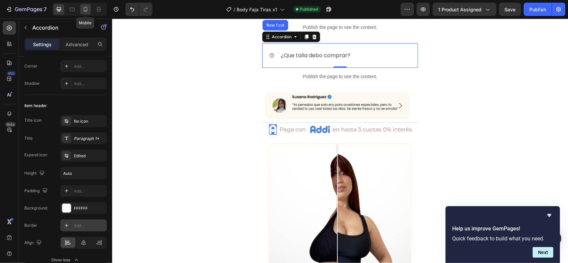
click at [87, 7] on icon at bounding box center [85, 9] width 7 height 7
type input "0"
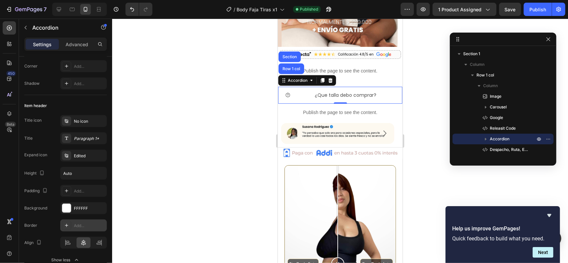
scroll to position [182, 0]
click at [380, 94] on div "¿Que talla debo comprar?" at bounding box center [346, 95] width 100 height 10
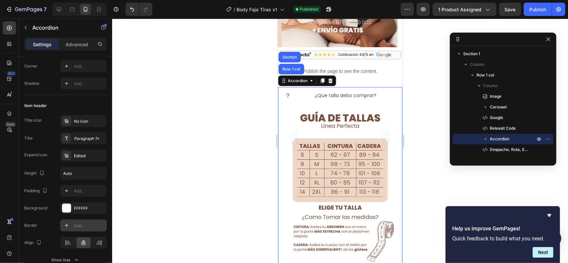
click at [289, 93] on icon at bounding box center [287, 95] width 3 height 4
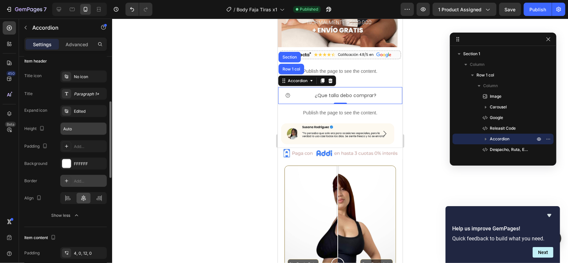
scroll to position [133, 0]
click at [82, 180] on div "Add..." at bounding box center [89, 181] width 31 height 6
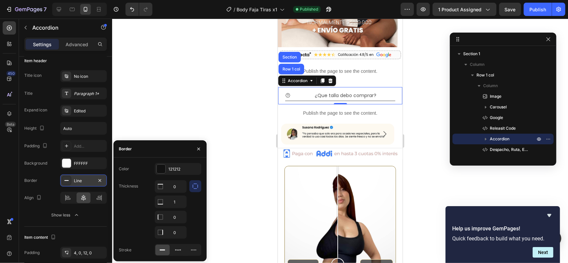
click at [195, 187] on icon "button" at bounding box center [195, 186] width 7 height 7
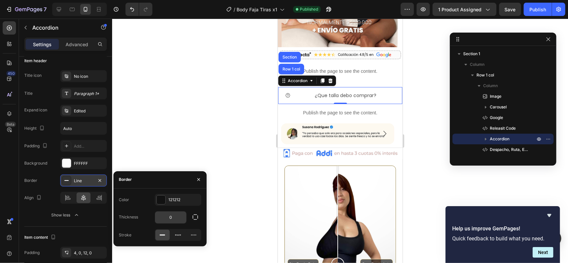
click at [176, 219] on input "0" at bounding box center [170, 218] width 31 height 12
type input "1"
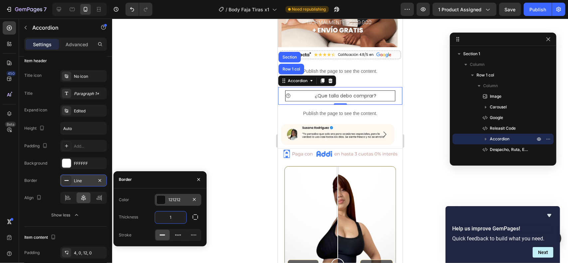
click at [179, 199] on div "121212" at bounding box center [177, 200] width 19 height 6
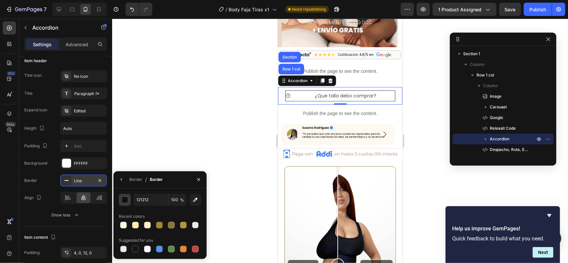
click at [126, 199] on div "button" at bounding box center [125, 200] width 7 height 7
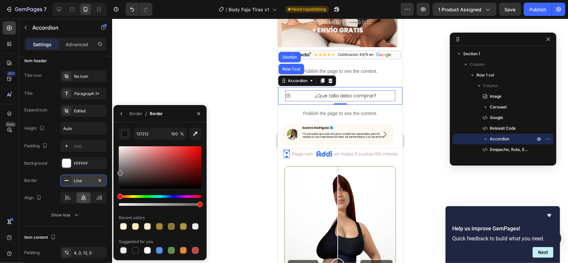
drag, startPoint x: 122, startPoint y: 175, endPoint x: 114, endPoint y: 172, distance: 8.7
click at [114, 172] on div "121212 100 % Recent colors Suggested for you" at bounding box center [160, 192] width 93 height 128
type input "636363"
click at [85, 143] on div "Add..." at bounding box center [89, 146] width 31 height 6
type input "16"
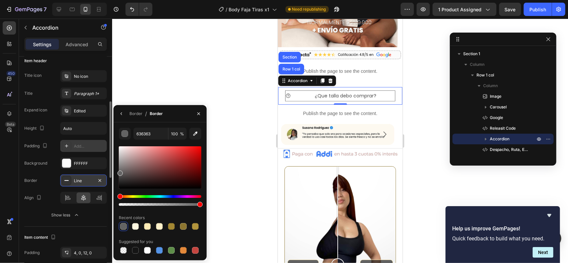
type input "16"
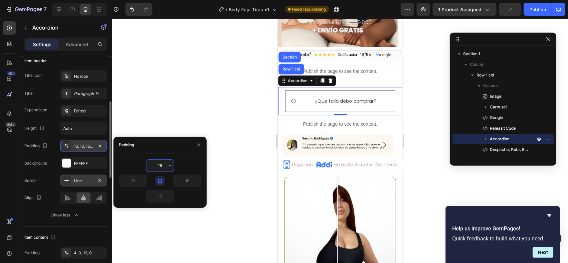
type input "6"
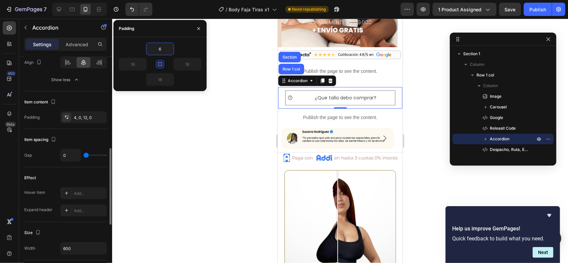
scroll to position [270, 0]
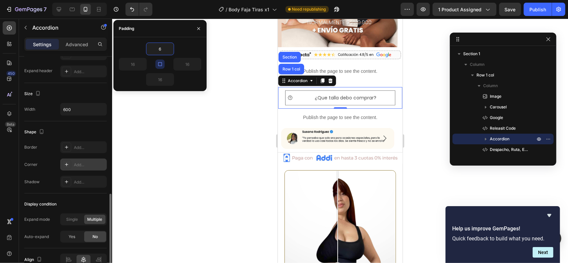
click at [80, 164] on div "Add..." at bounding box center [89, 165] width 31 height 6
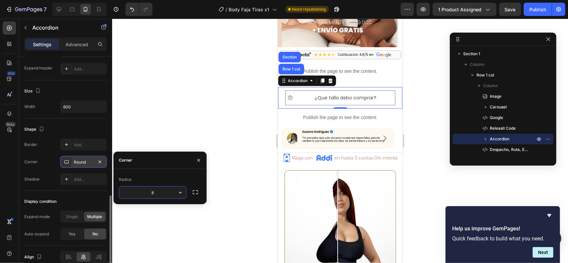
scroll to position [411, 0]
click at [179, 193] on icon "button" at bounding box center [180, 192] width 7 height 7
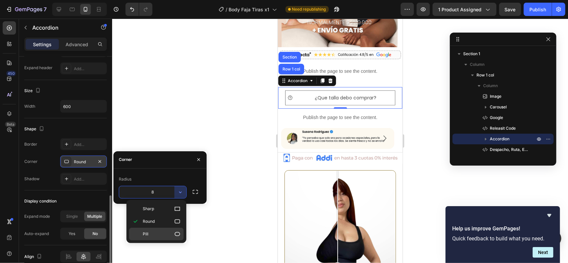
click at [165, 233] on p "Pill" at bounding box center [162, 234] width 38 height 7
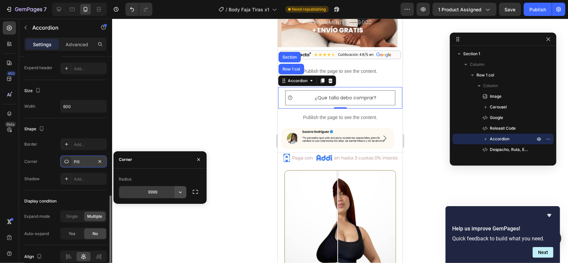
click at [179, 190] on icon "button" at bounding box center [180, 192] width 7 height 7
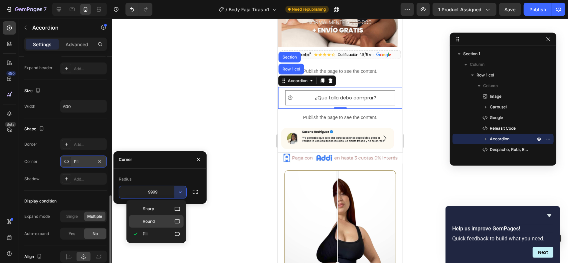
click at [167, 221] on p "Round" at bounding box center [162, 221] width 38 height 7
type input "8"
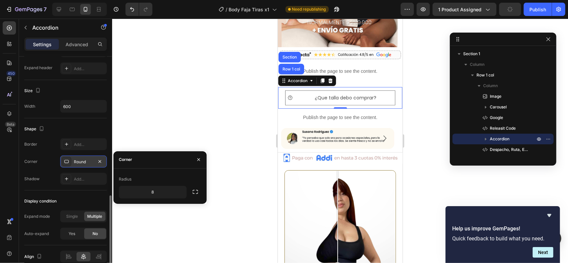
click at [288, 95] on icon at bounding box center [289, 97] width 5 height 5
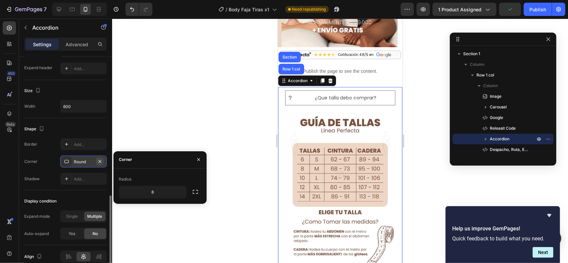
click at [102, 159] on icon "button" at bounding box center [99, 161] width 5 height 5
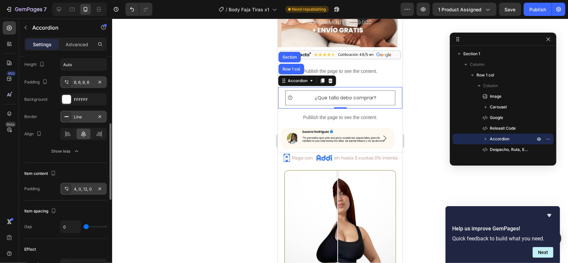
scroll to position [197, 0]
click at [86, 185] on div "4, 0, 12, 0" at bounding box center [83, 189] width 47 height 12
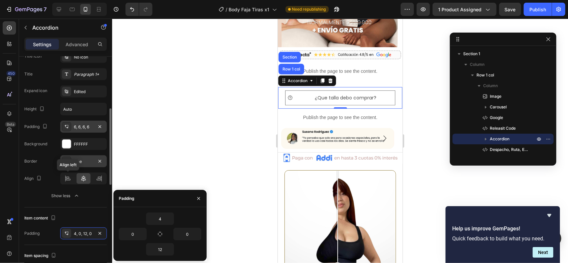
scroll to position [152, 0]
click at [83, 130] on div "6, 6, 6, 6" at bounding box center [83, 127] width 47 height 12
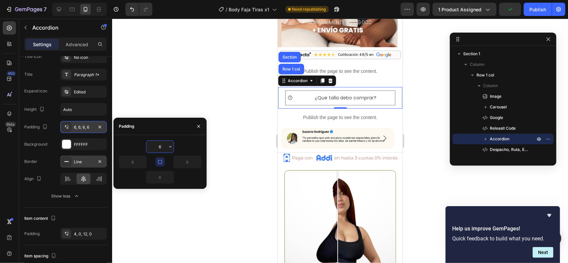
click at [83, 130] on div "6, 6, 6, 6" at bounding box center [83, 127] width 47 height 12
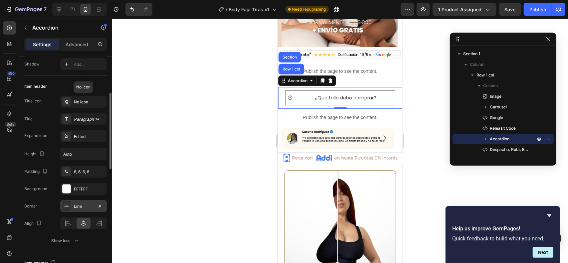
scroll to position [107, 0]
click at [82, 205] on div "Line" at bounding box center [83, 207] width 19 height 6
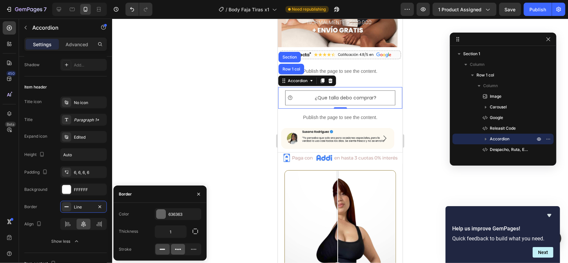
click at [184, 250] on div at bounding box center [178, 249] width 14 height 11
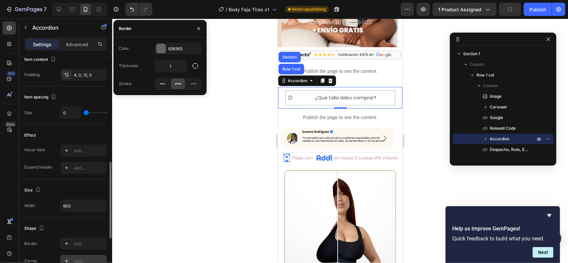
scroll to position [311, 0]
type input "2"
type input "23"
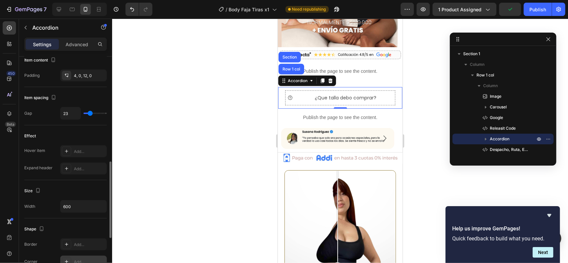
type input "25"
drag, startPoint x: 85, startPoint y: 110, endPoint x: 91, endPoint y: 110, distance: 6.0
type input "25"
click at [91, 113] on input "range" at bounding box center [95, 113] width 23 height 1
type input "13"
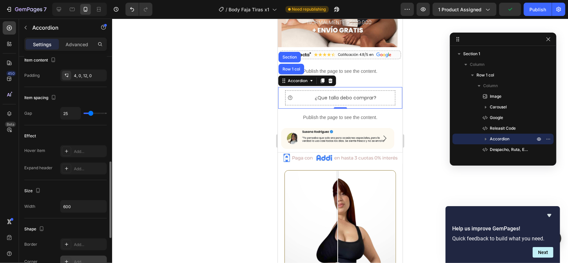
type input "13"
type input "0"
drag, startPoint x: 91, startPoint y: 111, endPoint x: 74, endPoint y: 113, distance: 17.1
type input "0"
click at [84, 113] on input "range" at bounding box center [95, 113] width 23 height 1
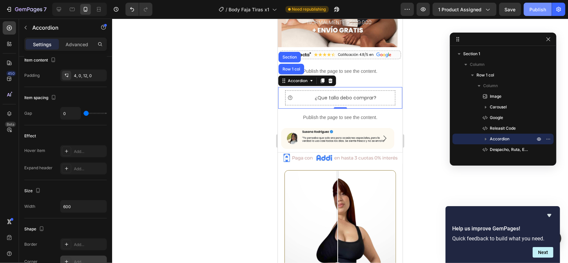
click at [537, 9] on div "Publish" at bounding box center [538, 9] width 17 height 7
click at [60, 9] on icon at bounding box center [59, 9] width 4 height 4
type input "8"
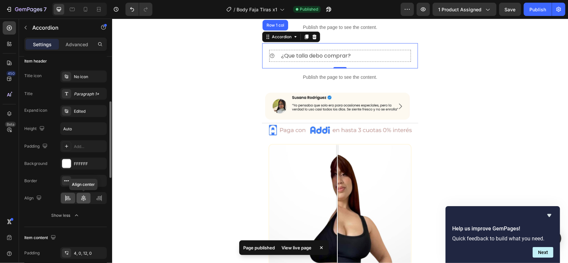
scroll to position [133, 0]
click at [85, 195] on icon at bounding box center [83, 198] width 7 height 7
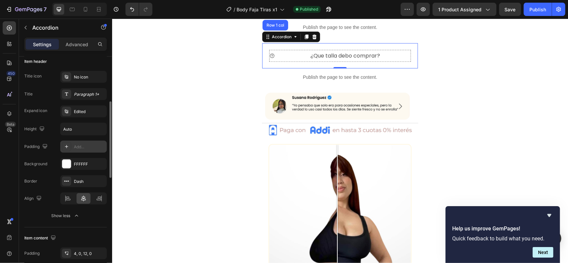
click at [85, 149] on div "Add..." at bounding box center [83, 147] width 47 height 12
type input "16"
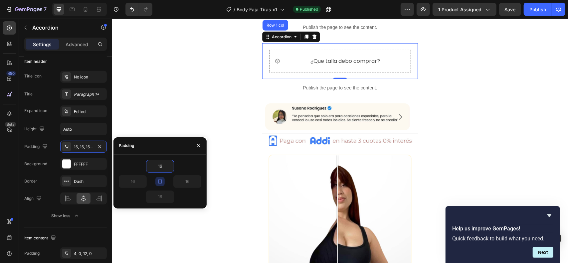
type input "6"
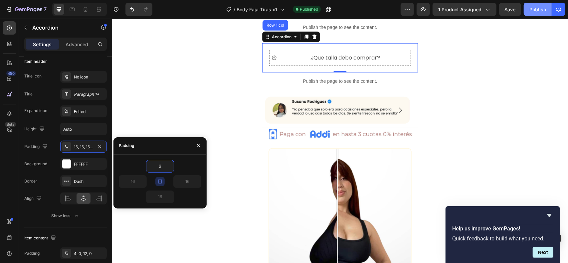
click at [541, 7] on div "Publish" at bounding box center [538, 9] width 17 height 7
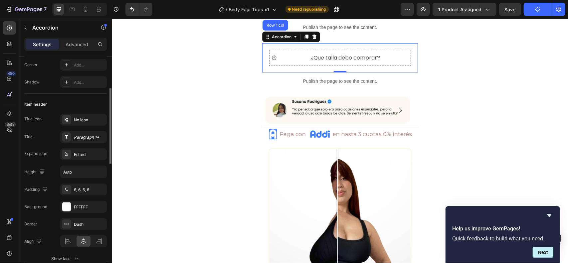
scroll to position [89, 0]
click at [89, 177] on input "Auto" at bounding box center [84, 173] width 46 height 12
click at [102, 171] on icon "button" at bounding box center [100, 173] width 7 height 7
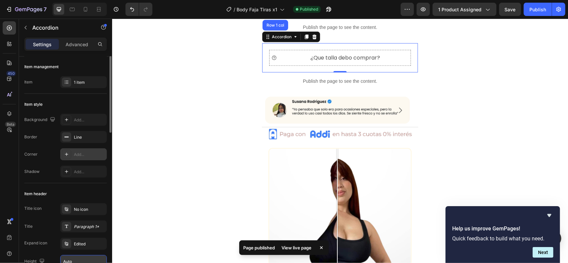
scroll to position [0, 0]
click at [85, 152] on div "Add..." at bounding box center [89, 155] width 31 height 6
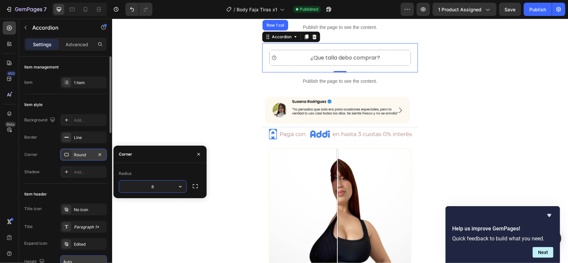
click at [157, 187] on input "8" at bounding box center [152, 187] width 67 height 12
click at [156, 187] on input "8" at bounding box center [152, 187] width 67 height 12
drag, startPoint x: 157, startPoint y: 187, endPoint x: 137, endPoint y: 187, distance: 19.6
click at [137, 187] on input "8" at bounding box center [152, 187] width 67 height 12
type input "2"
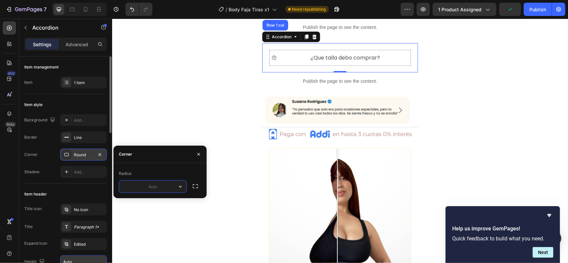
type input "6"
click at [88, 7] on icon at bounding box center [85, 9] width 7 height 7
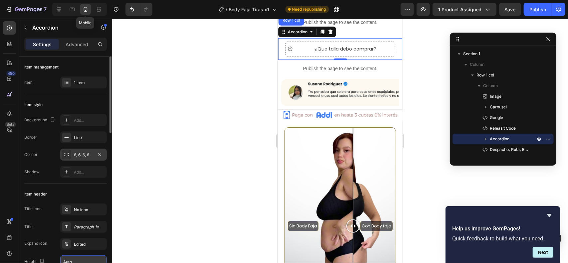
type input "25"
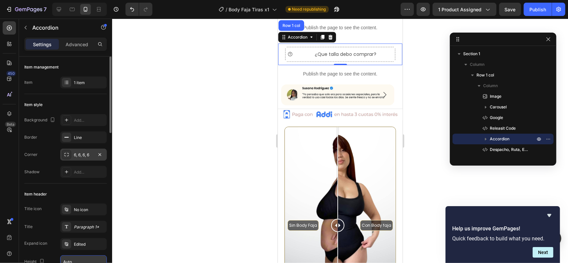
scroll to position [226, 0]
click at [538, 5] on button "Publish" at bounding box center [538, 9] width 28 height 13
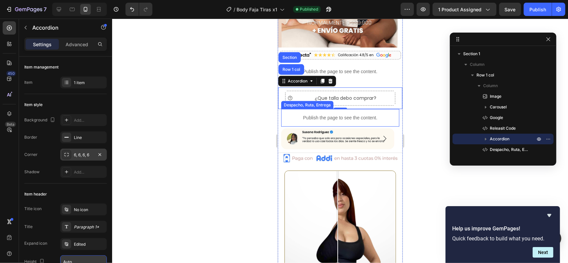
scroll to position [182, 0]
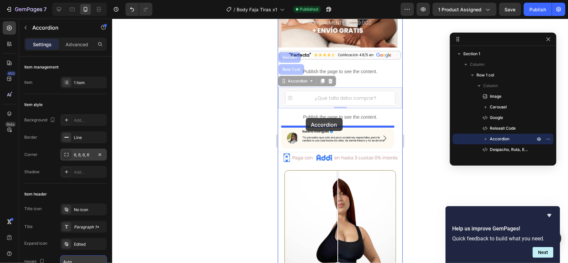
drag, startPoint x: 293, startPoint y: 82, endPoint x: 306, endPoint y: 118, distance: 38.5
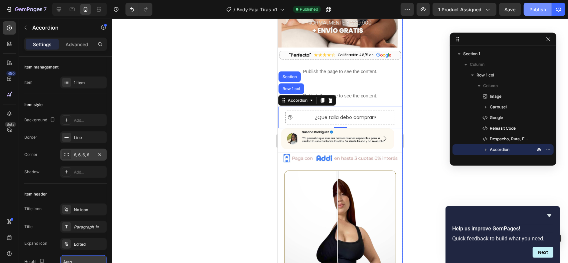
click at [536, 6] on button "Publish" at bounding box center [538, 9] width 28 height 13
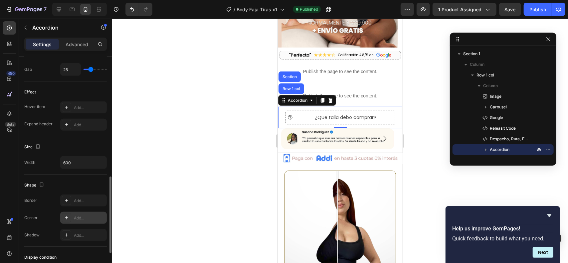
scroll to position [355, 0]
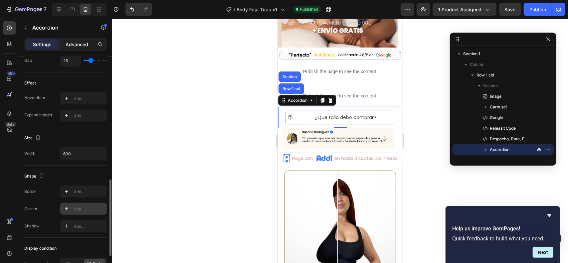
click at [79, 46] on p "Advanced" at bounding box center [77, 44] width 23 height 7
type input "100%"
type input "100"
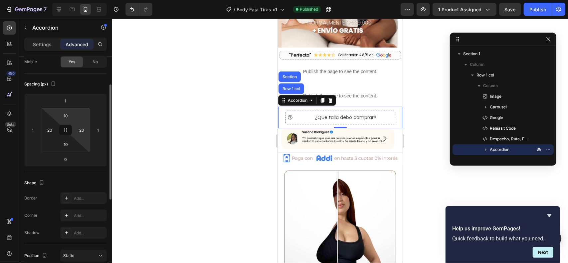
scroll to position [0, 0]
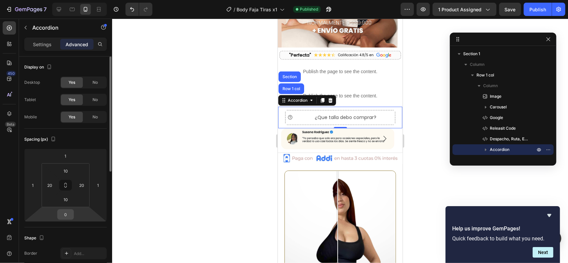
click at [67, 212] on input "0" at bounding box center [65, 215] width 13 height 10
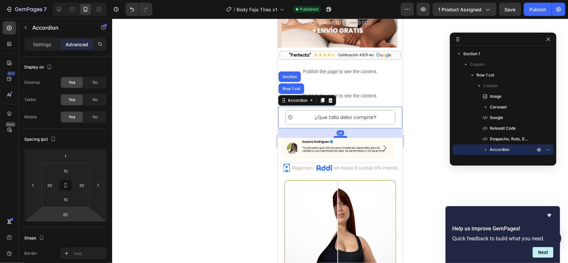
click at [339, 136] on div at bounding box center [340, 137] width 13 height 2
click at [68, 212] on input "29" at bounding box center [65, 215] width 13 height 10
type input "30"
click at [540, 12] on div "Publish" at bounding box center [538, 9] width 17 height 7
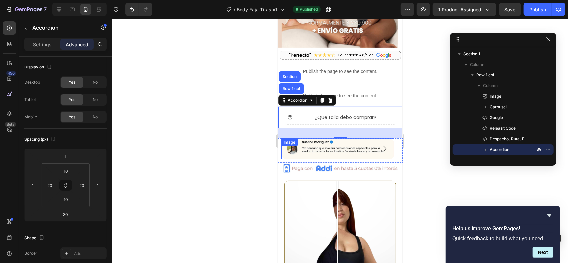
click at [323, 147] on img at bounding box center [337, 148] width 113 height 21
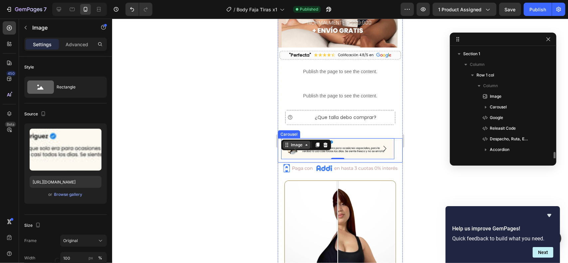
scroll to position [83, 0]
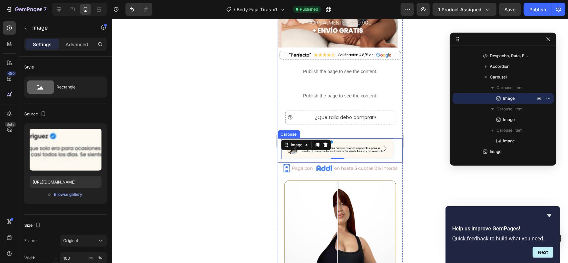
click at [282, 158] on div "Image 0 Image Image [GEOGRAPHIC_DATA]" at bounding box center [340, 150] width 125 height 24
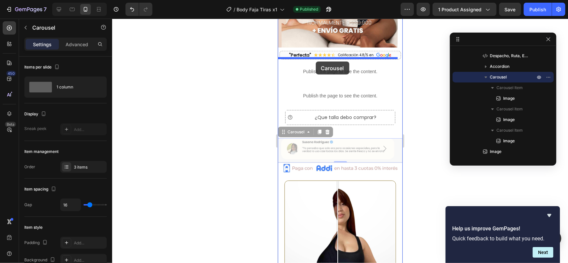
drag, startPoint x: 292, startPoint y: 130, endPoint x: 316, endPoint y: 61, distance: 72.6
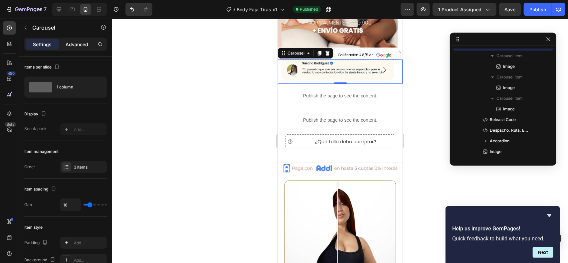
click at [71, 45] on p "Advanced" at bounding box center [77, 44] width 23 height 7
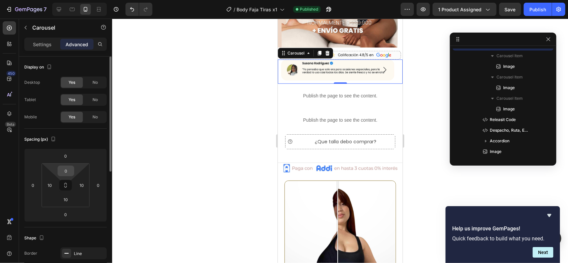
click at [66, 171] on input "0" at bounding box center [65, 171] width 13 height 10
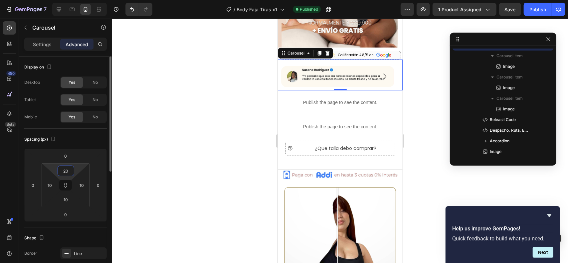
drag, startPoint x: 66, startPoint y: 171, endPoint x: 60, endPoint y: 170, distance: 6.4
click at [60, 170] on input "20" at bounding box center [65, 171] width 13 height 10
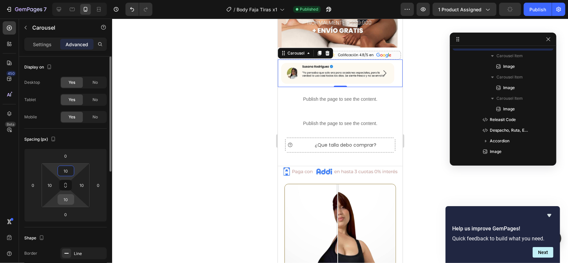
type input "10"
click at [68, 199] on input "10" at bounding box center [65, 200] width 13 height 10
type input "0"
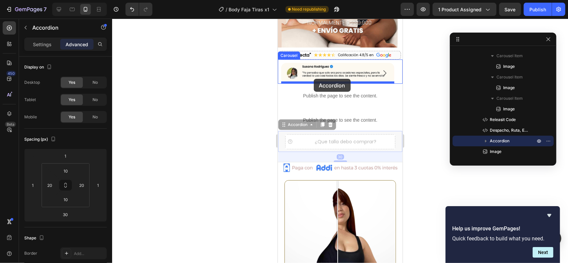
drag, startPoint x: 291, startPoint y: 128, endPoint x: 314, endPoint y: 79, distance: 54.1
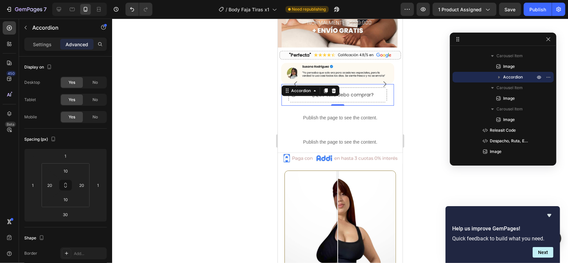
drag, startPoint x: 341, startPoint y: 113, endPoint x: 351, endPoint y: 102, distance: 15.1
click at [351, 102] on div "¿Que [PERSON_NAME] comprar? Accordion 0" at bounding box center [337, 95] width 113 height 22
type input "0"
click at [66, 169] on input "10" at bounding box center [65, 171] width 13 height 10
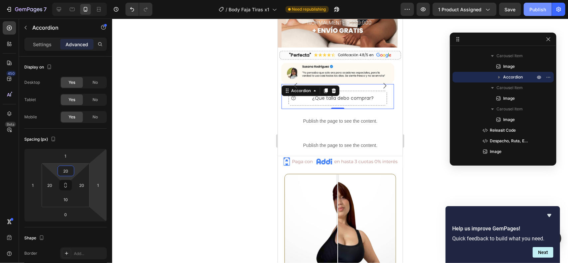
type input "20"
click at [535, 7] on div "Publish" at bounding box center [538, 9] width 17 height 7
click at [541, 1] on div "7 Version history / Body Faja Tiras x1 Need republishing Preview 1 product assi…" at bounding box center [284, 9] width 568 height 19
click at [539, 6] on div "Publish" at bounding box center [538, 9] width 17 height 7
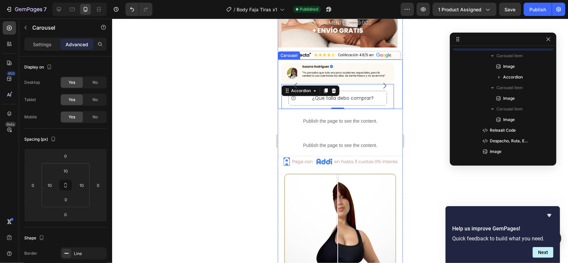
scroll to position [30, 0]
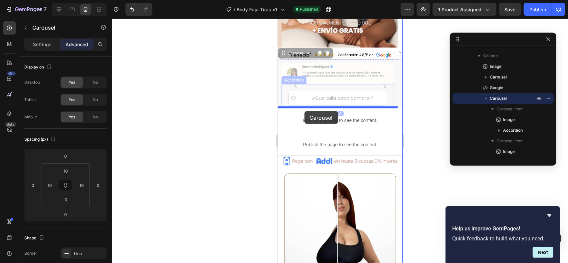
drag, startPoint x: 287, startPoint y: 90, endPoint x: 304, endPoint y: 111, distance: 27.4
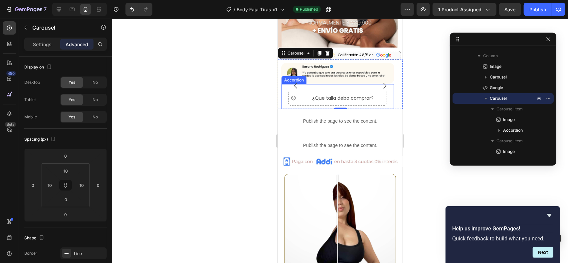
click at [321, 95] on div "¿Que [PERSON_NAME] comprar? Accordion" at bounding box center [337, 96] width 113 height 25
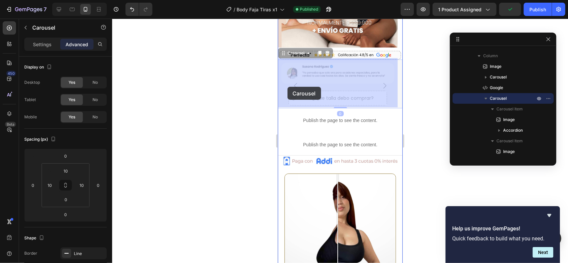
drag, startPoint x: 288, startPoint y: 90, endPoint x: 287, endPoint y: 87, distance: 3.7
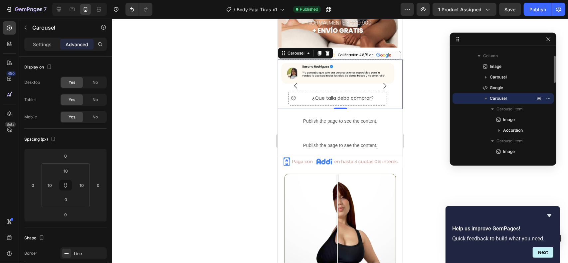
click at [501, 97] on span "Carousel" at bounding box center [498, 98] width 17 height 7
click at [496, 97] on span "Carousel" at bounding box center [498, 98] width 17 height 7
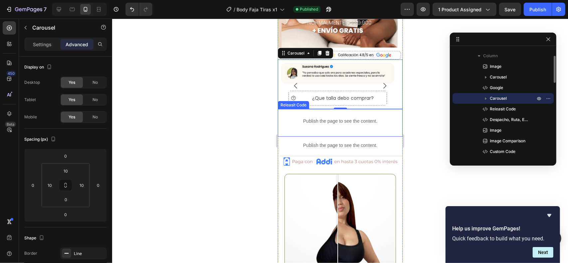
click at [484, 96] on icon "button" at bounding box center [486, 98] width 7 height 7
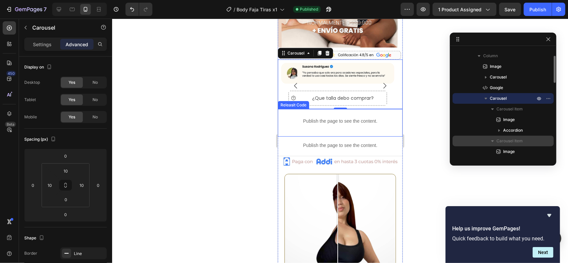
click at [509, 140] on span "Carousel Item" at bounding box center [510, 141] width 26 height 7
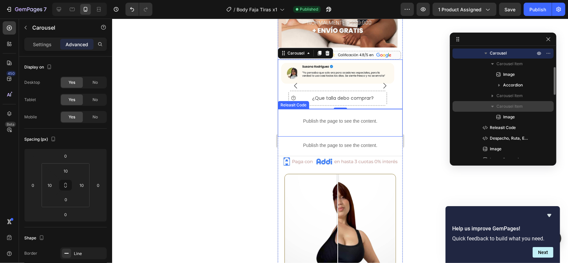
scroll to position [76, 0]
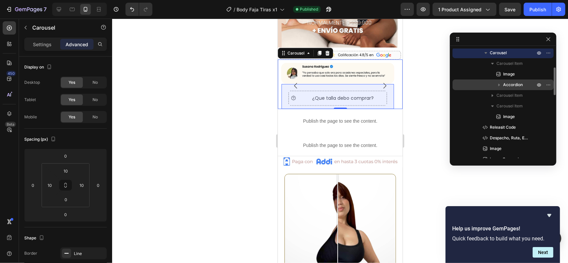
click at [517, 84] on span "Accordion" at bounding box center [513, 85] width 20 height 7
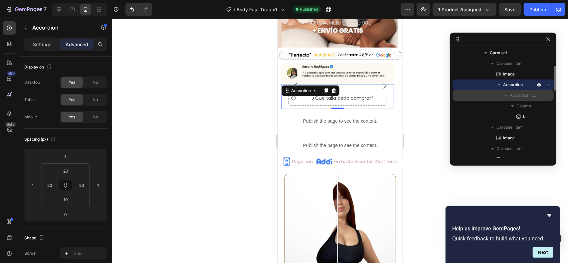
drag, startPoint x: 511, startPoint y: 83, endPoint x: 522, endPoint y: 98, distance: 18.6
click at [505, 123] on div "Carousel Item Image Accordion Accordion Item Column Image Carousel Item Image C…" at bounding box center [503, 111] width 101 height 107
click at [549, 84] on icon "button" at bounding box center [548, 84] width 5 height 5
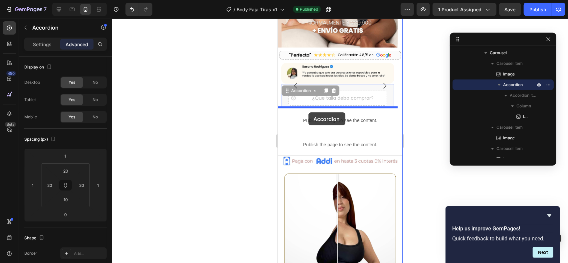
drag, startPoint x: 309, startPoint y: 88, endPoint x: 308, endPoint y: 112, distance: 24.3
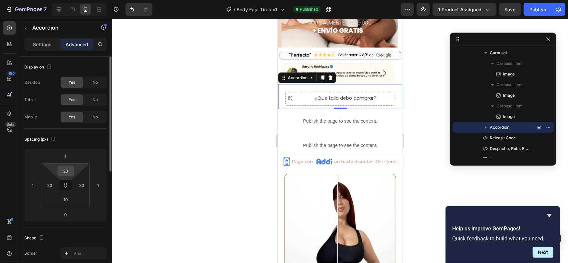
click at [66, 169] on input "20" at bounding box center [65, 171] width 13 height 10
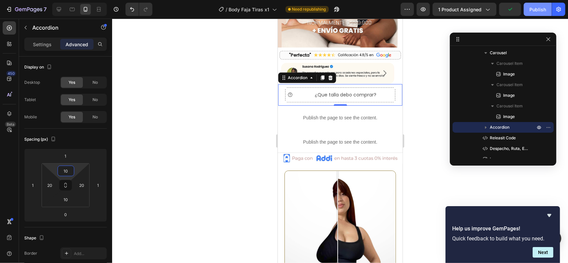
type input "10"
click at [538, 8] on div "Publish" at bounding box center [538, 9] width 17 height 7
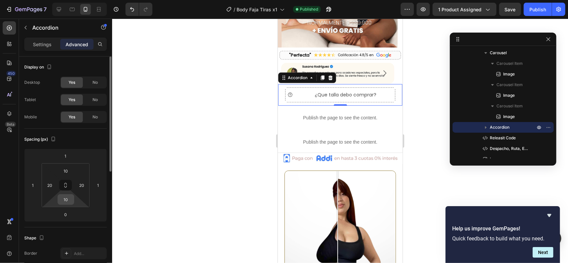
click at [65, 201] on input "10" at bounding box center [65, 200] width 13 height 10
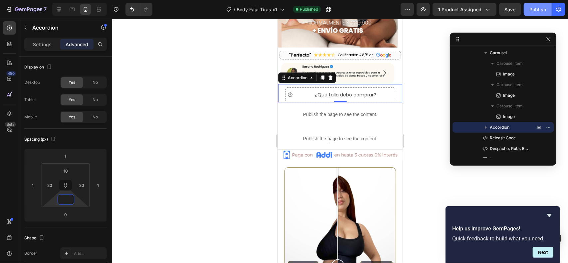
type input "0"
click at [538, 10] on div "Publish" at bounding box center [538, 9] width 17 height 7
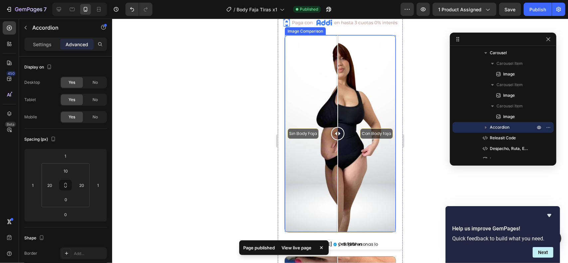
scroll to position [315, 0]
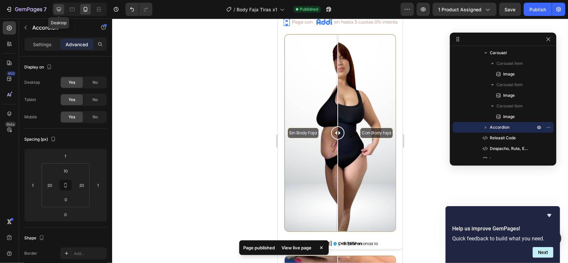
click at [61, 10] on icon at bounding box center [59, 9] width 7 height 7
type input "20"
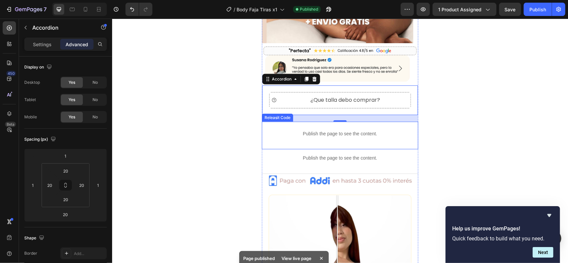
scroll to position [236, 0]
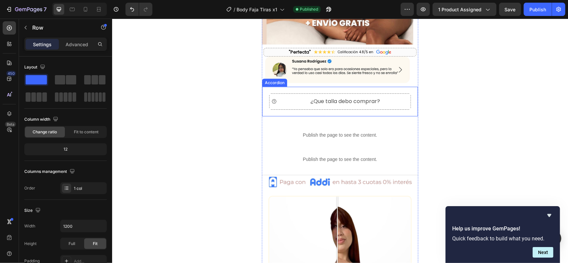
click at [274, 90] on div "¿Que [PERSON_NAME] comprar? Accordion" at bounding box center [340, 102] width 156 height 30
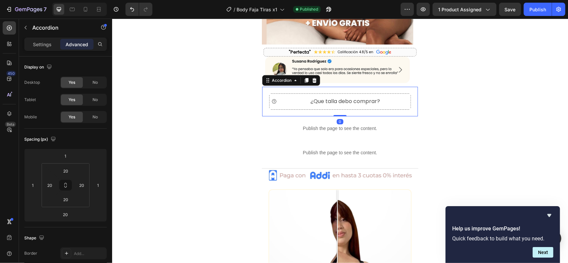
drag, startPoint x: 339, startPoint y: 121, endPoint x: 339, endPoint y: 109, distance: 12.0
click at [339, 109] on div "¿Que [PERSON_NAME] comprar? Accordion 0" at bounding box center [340, 102] width 156 height 30
type input "0"
click at [528, 7] on button "Publish" at bounding box center [538, 9] width 28 height 13
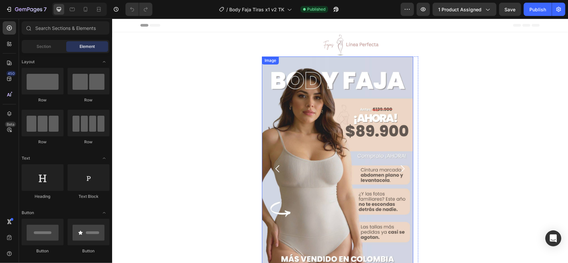
click at [310, 119] on img at bounding box center [337, 168] width 151 height 224
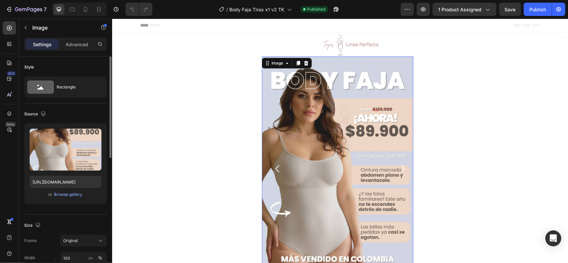
click at [73, 200] on div "Upload Image https://cdn.shopify.com/s/files/1/0711/3028/4224/files/gempages_58…" at bounding box center [65, 164] width 83 height 81
click at [76, 195] on div "Browse gallery" at bounding box center [68, 195] width 28 height 6
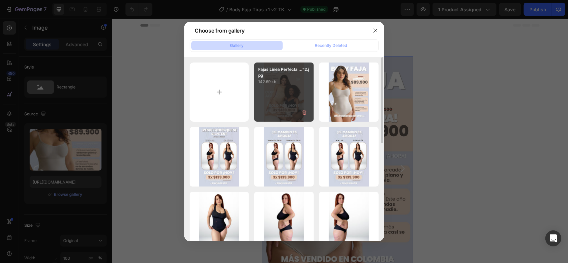
click at [277, 96] on div "Fajas Linea Perfecta ...°2.jpg 142.69 kb" at bounding box center [284, 93] width 60 height 60
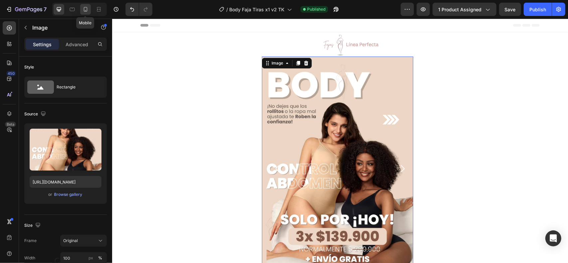
click at [87, 10] on icon at bounding box center [85, 9] width 7 height 7
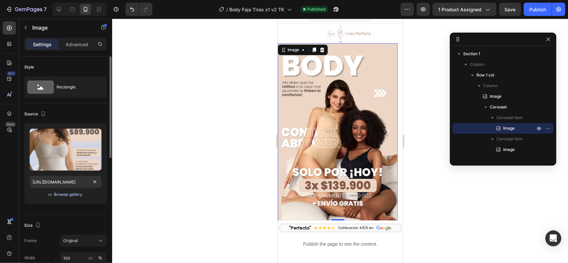
scroll to position [9, 0]
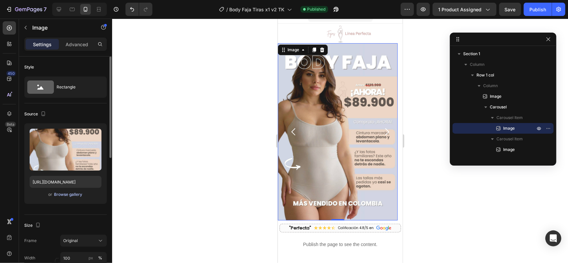
click at [74, 195] on div "Browse gallery" at bounding box center [68, 195] width 28 height 6
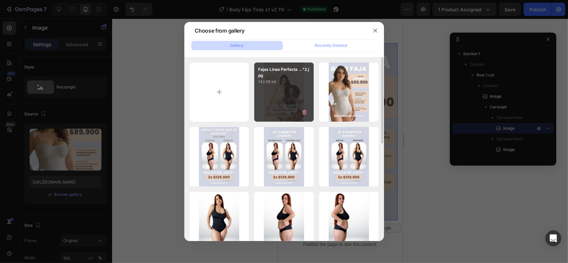
click at [286, 100] on div "Fajas Linea Perfecta ...°2.jpg 142.69 kb" at bounding box center [284, 93] width 60 height 60
type input "[URL][DOMAIN_NAME]"
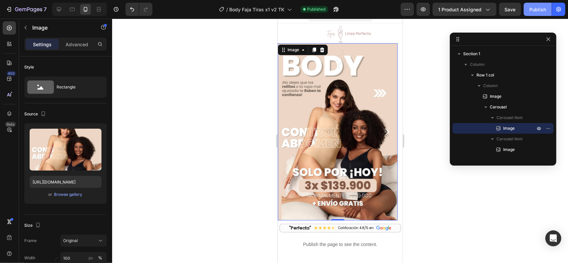
click at [542, 11] on div "Publish" at bounding box center [538, 9] width 17 height 7
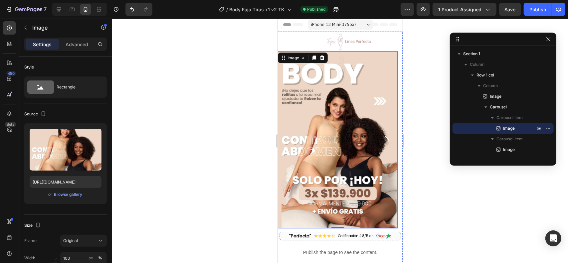
scroll to position [0, 0]
